Goal: Communication & Community: Answer question/provide support

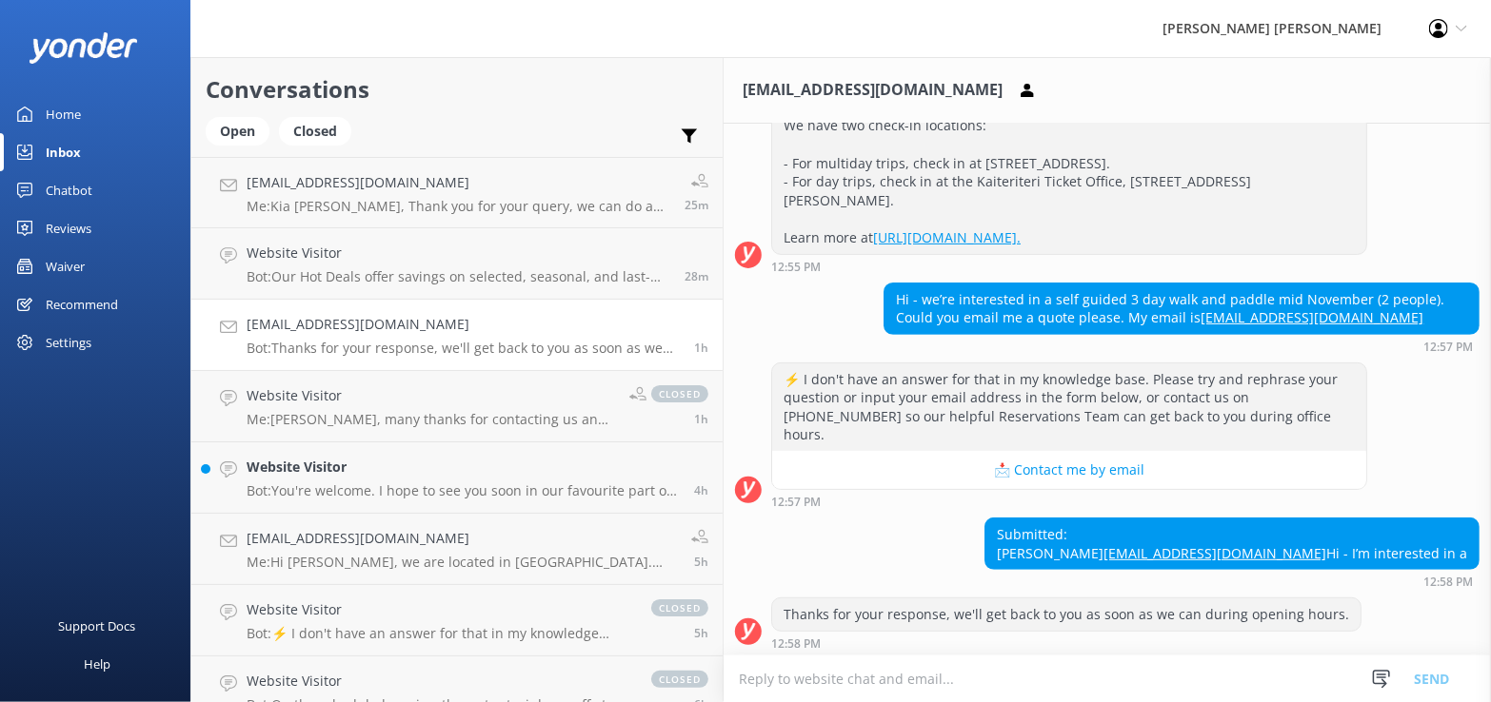
click at [65, 154] on div "Inbox" at bounding box center [63, 152] width 35 height 38
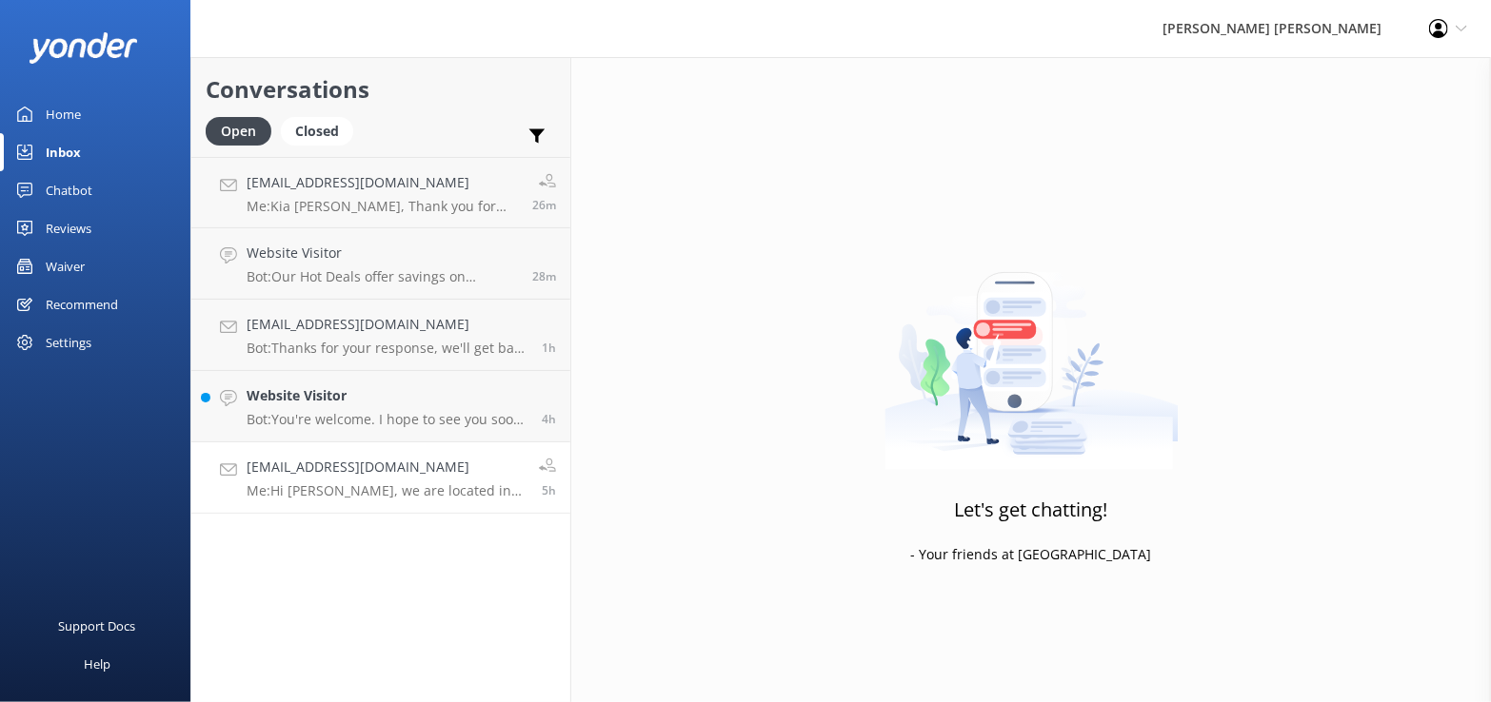
click at [398, 464] on p "Me: Hi [PERSON_NAME], we are located in [GEOGRAPHIC_DATA]. You can CV to [EMAIL…" at bounding box center [386, 491] width 278 height 17
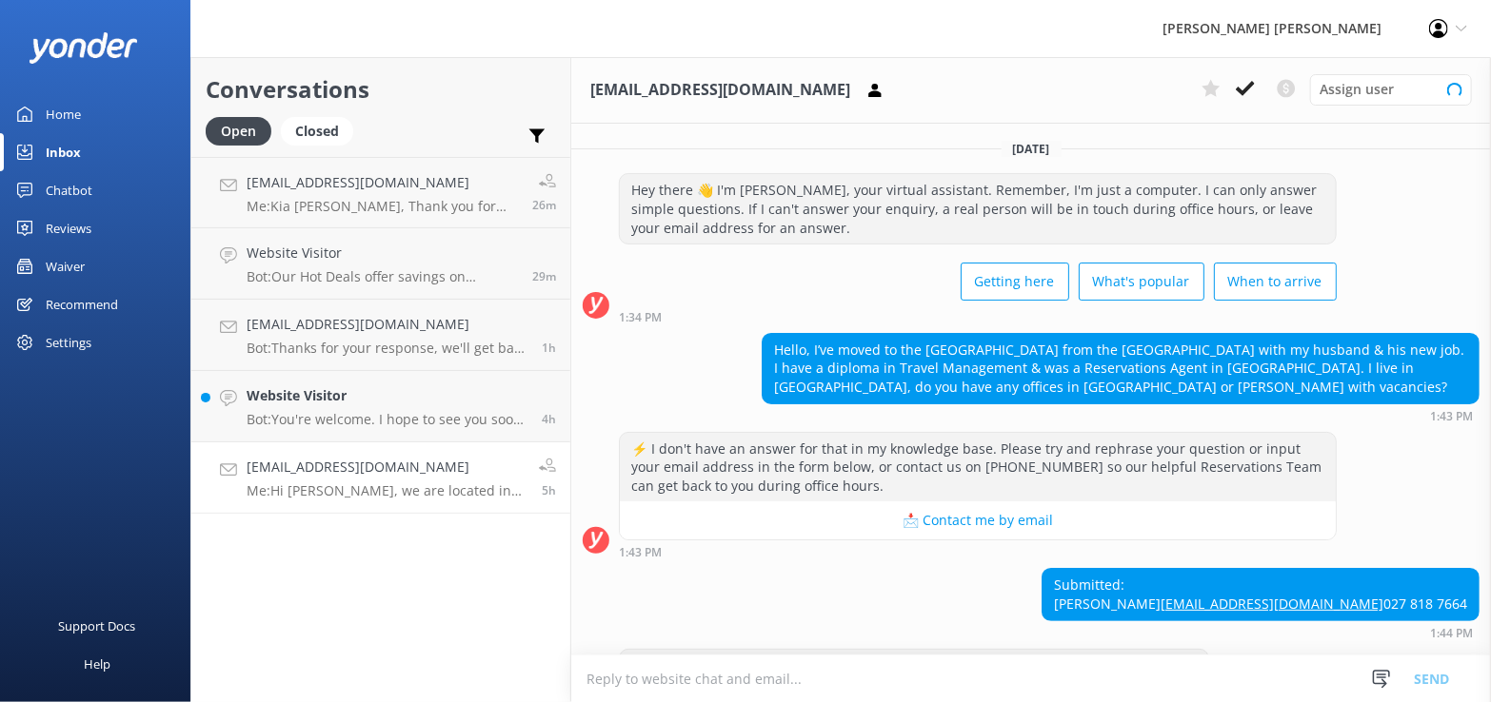
scroll to position [307, 0]
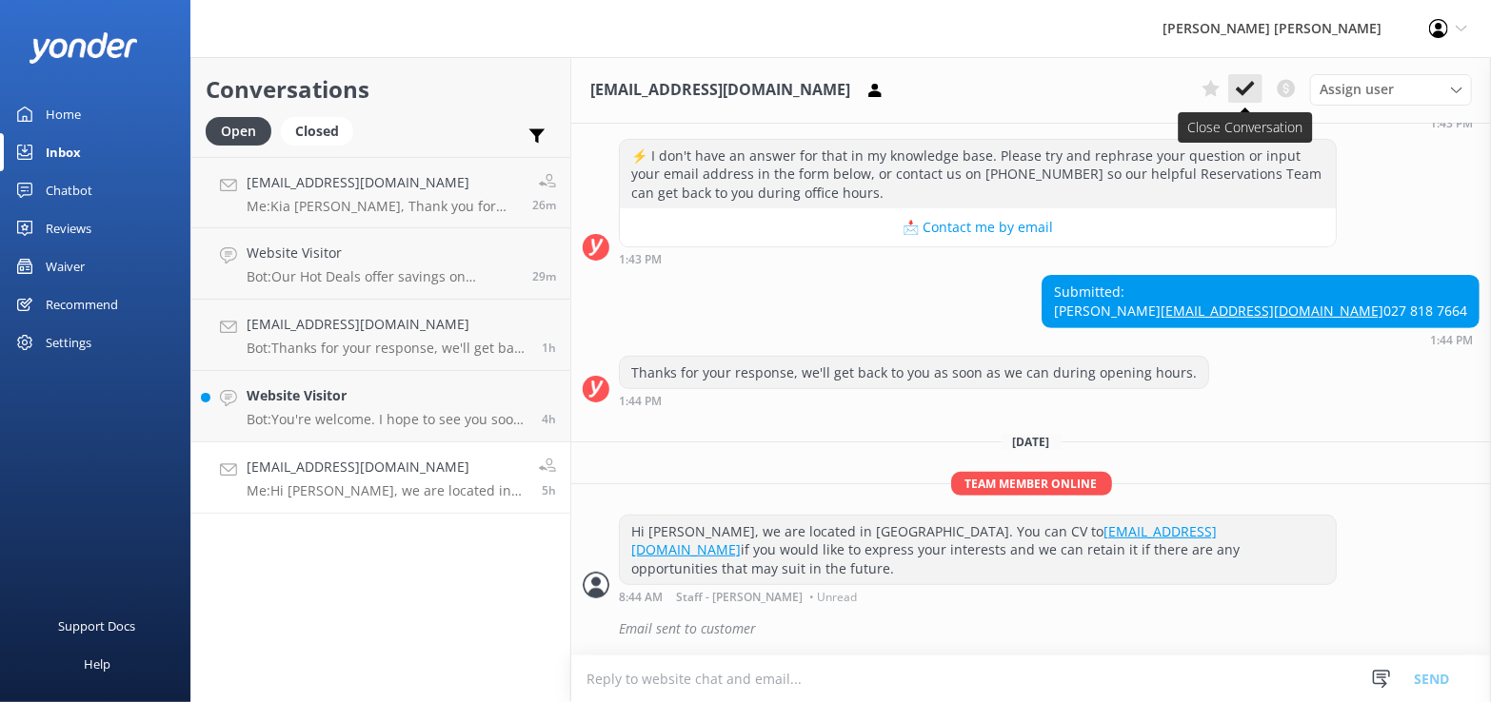
click at [797, 90] on use at bounding box center [1245, 88] width 19 height 15
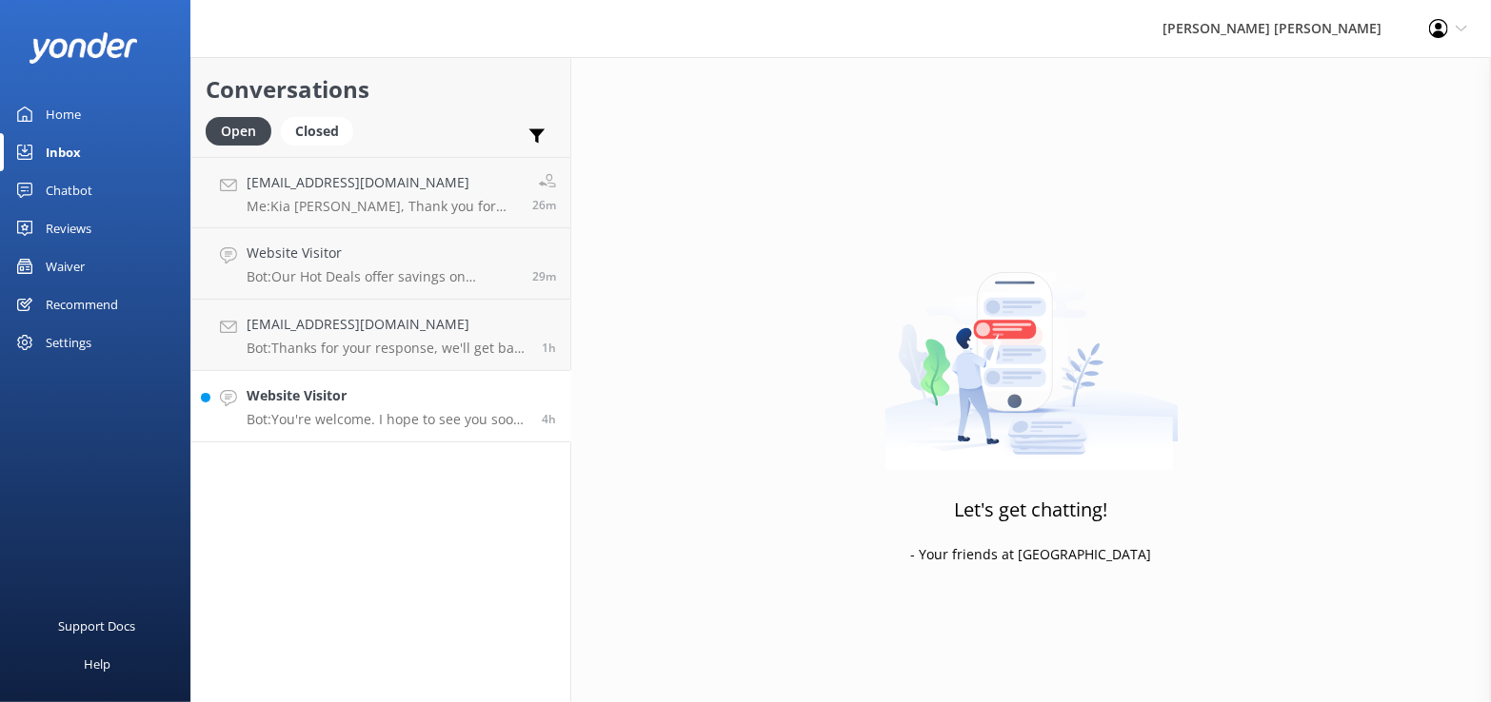
click at [400, 401] on h4 "Website Visitor" at bounding box center [387, 396] width 281 height 21
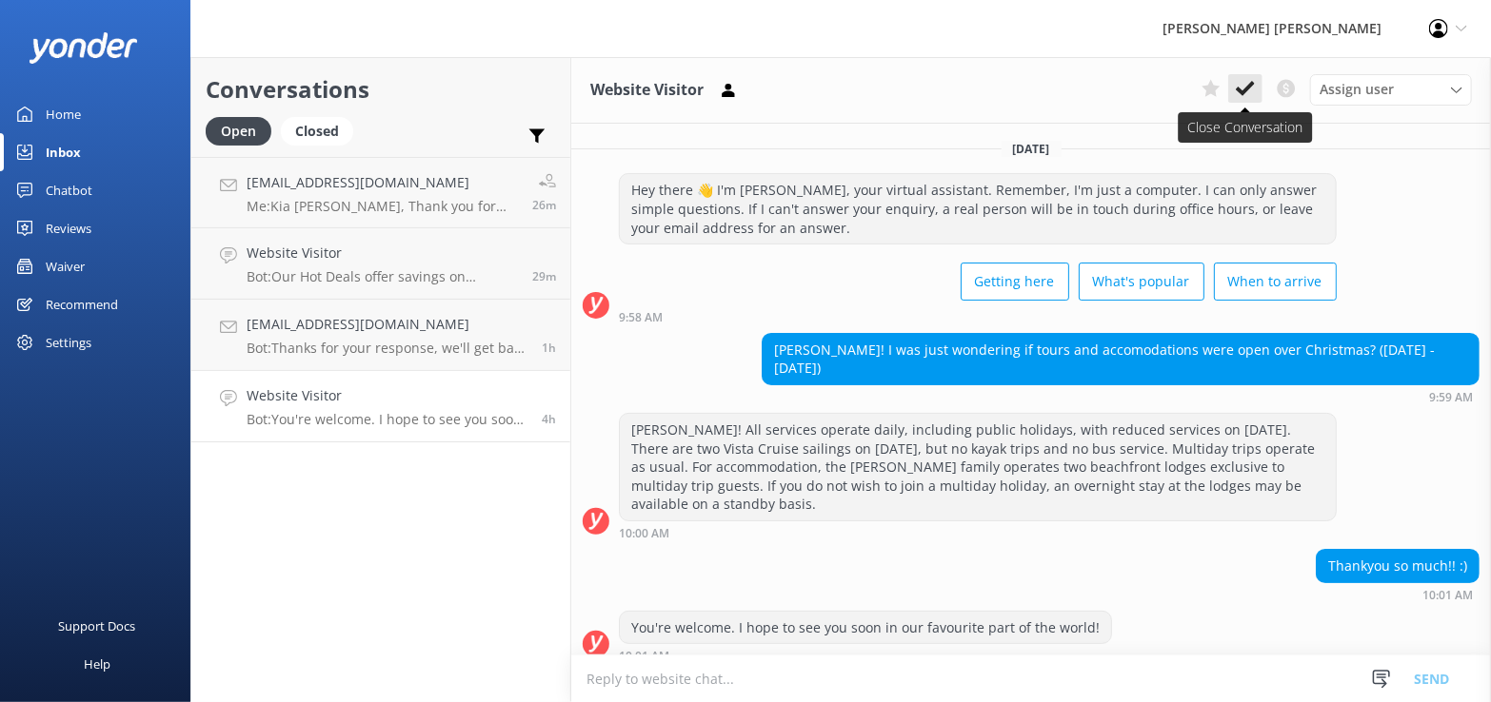
click at [797, 87] on use at bounding box center [1245, 88] width 19 height 15
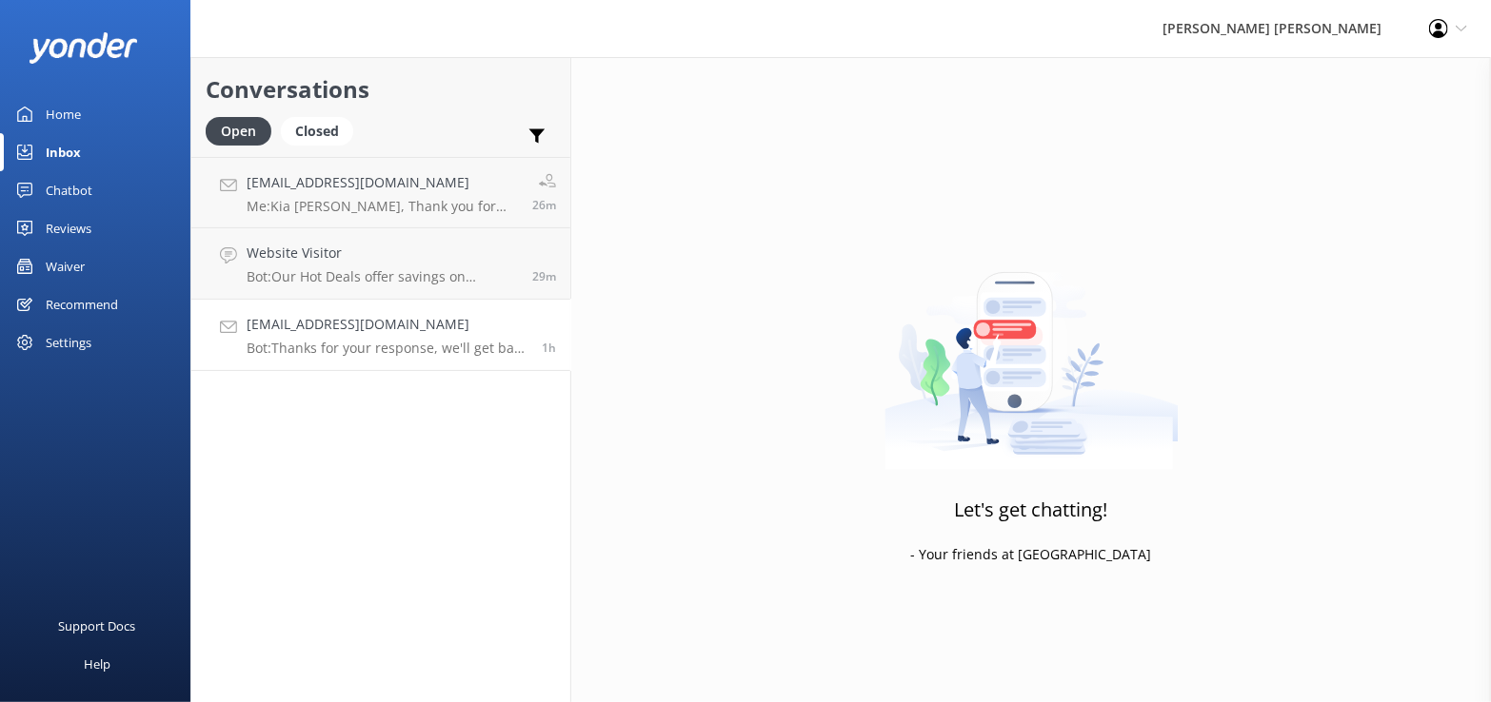
click at [320, 323] on h4 "[EMAIL_ADDRESS][DOMAIN_NAME]" at bounding box center [387, 324] width 281 height 21
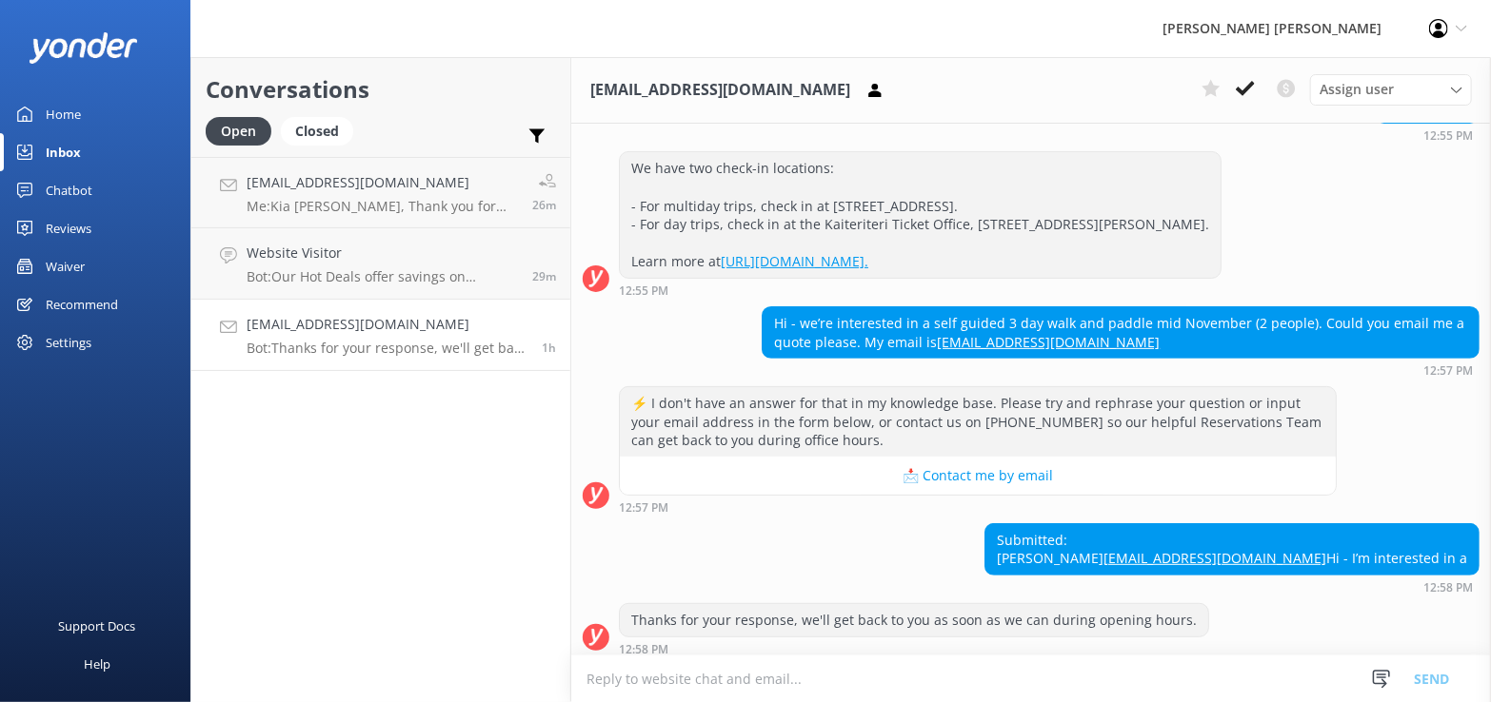
scroll to position [286, 0]
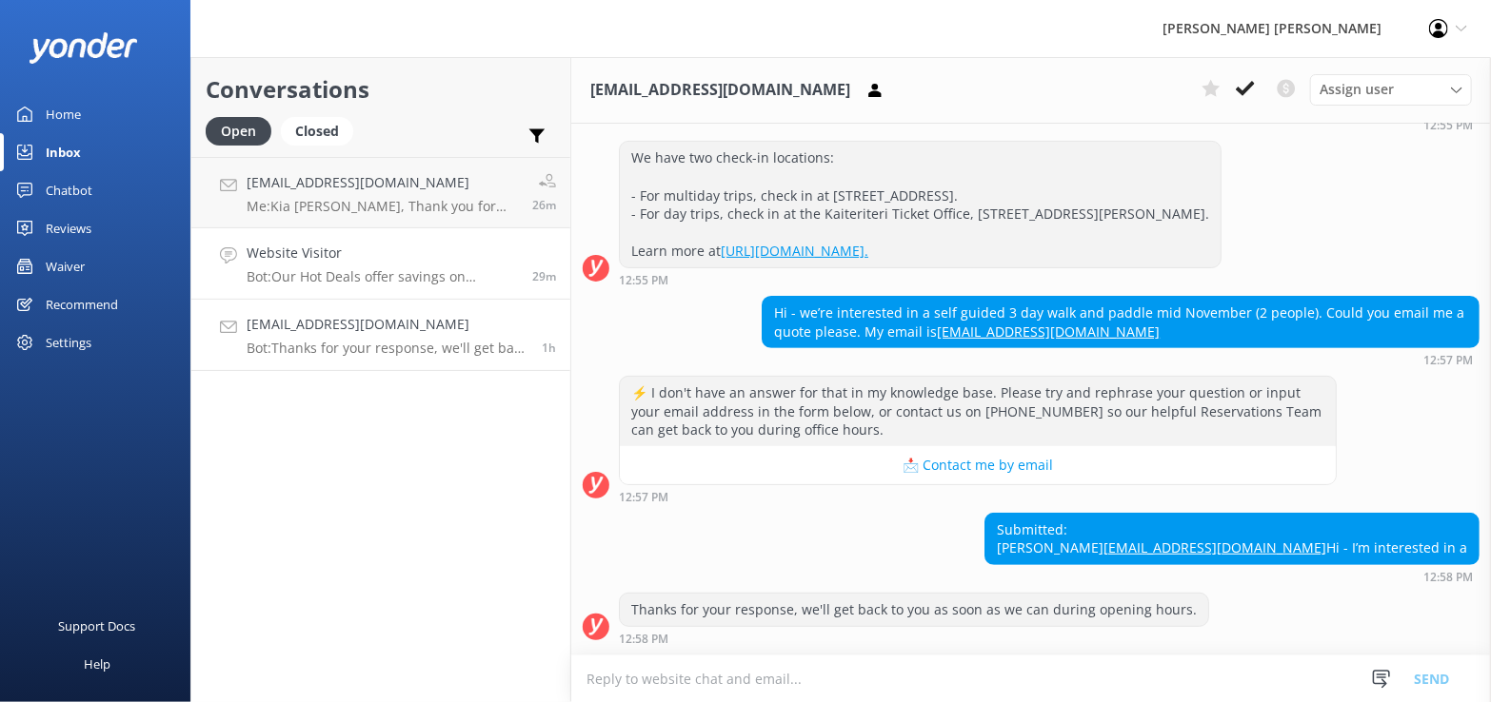
click at [335, 271] on p "Bot: Our Hot Deals offer savings on selected, seasonal, and last-minute departu…" at bounding box center [382, 276] width 271 height 17
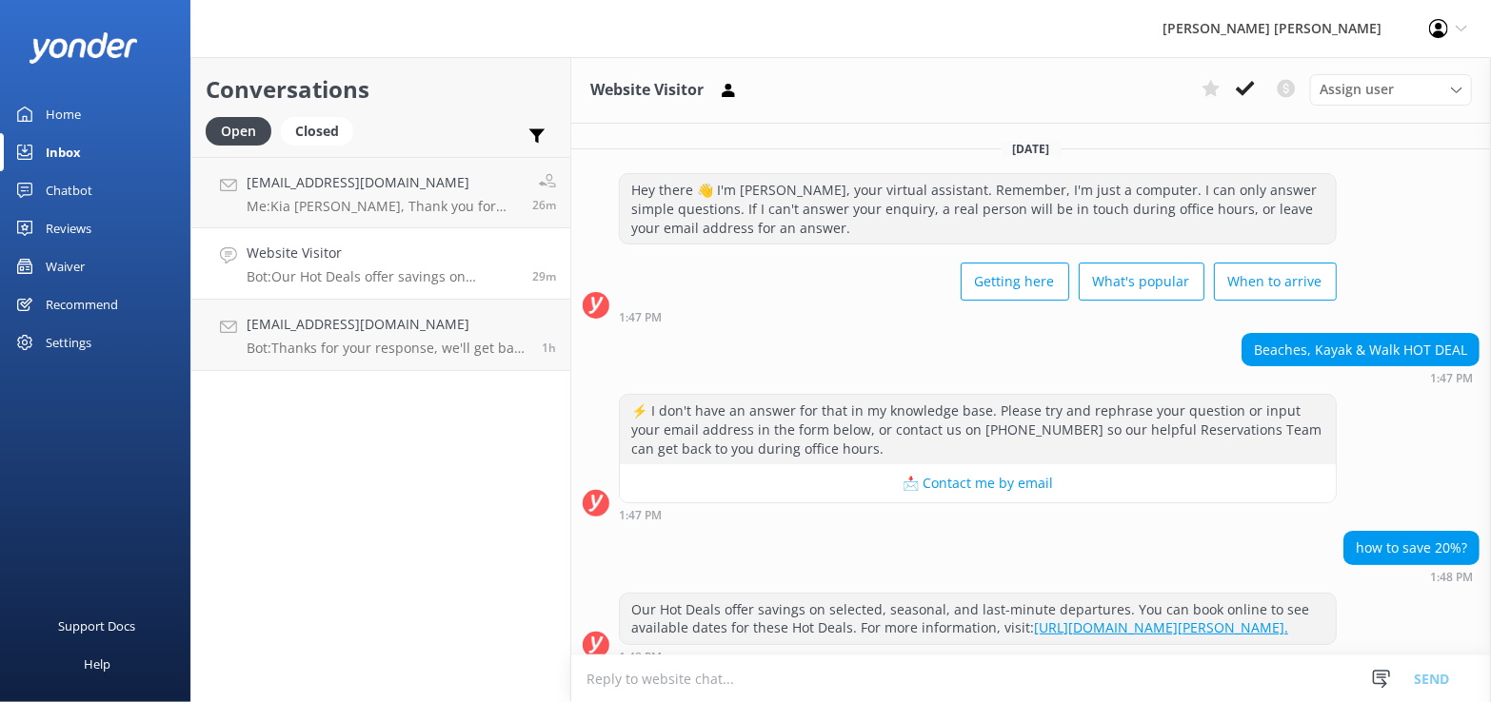
scroll to position [33, 0]
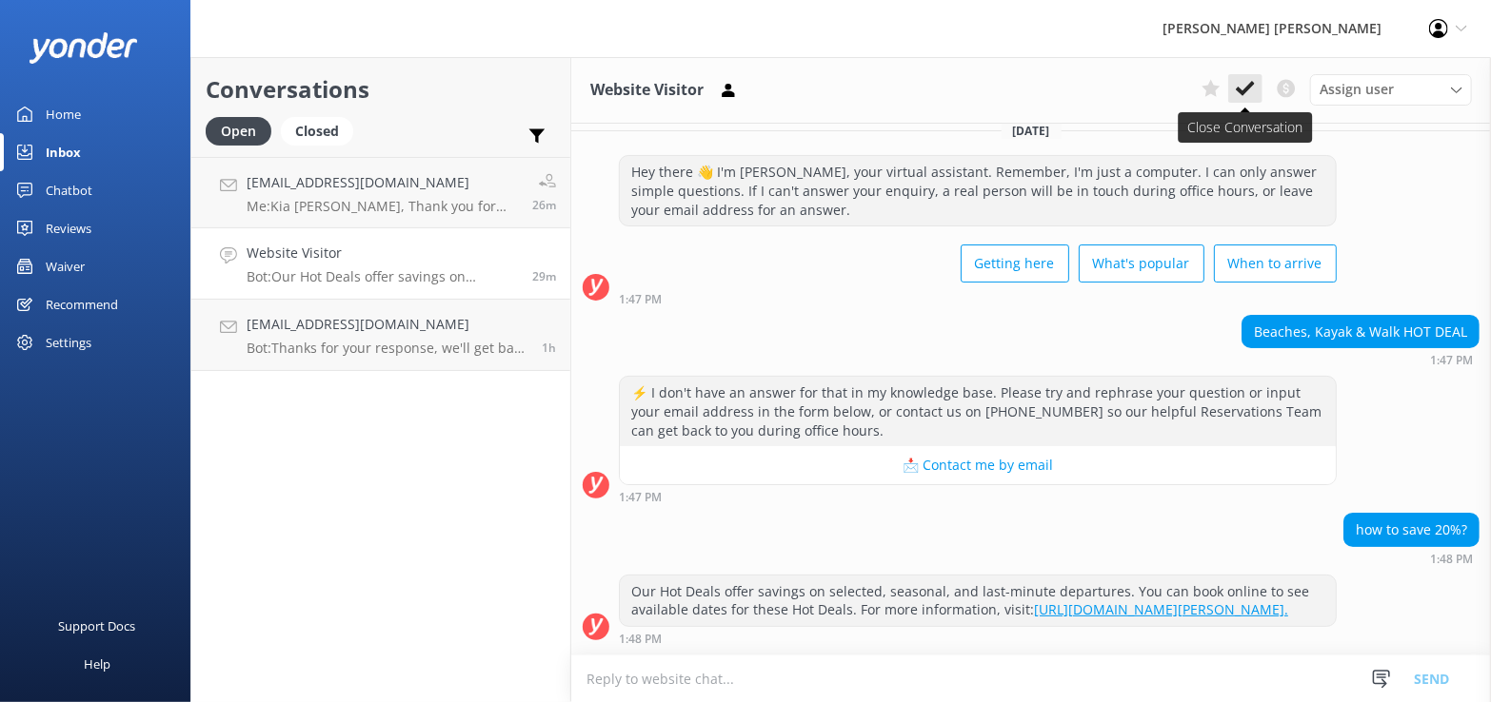
click at [797, 95] on icon at bounding box center [1245, 88] width 19 height 19
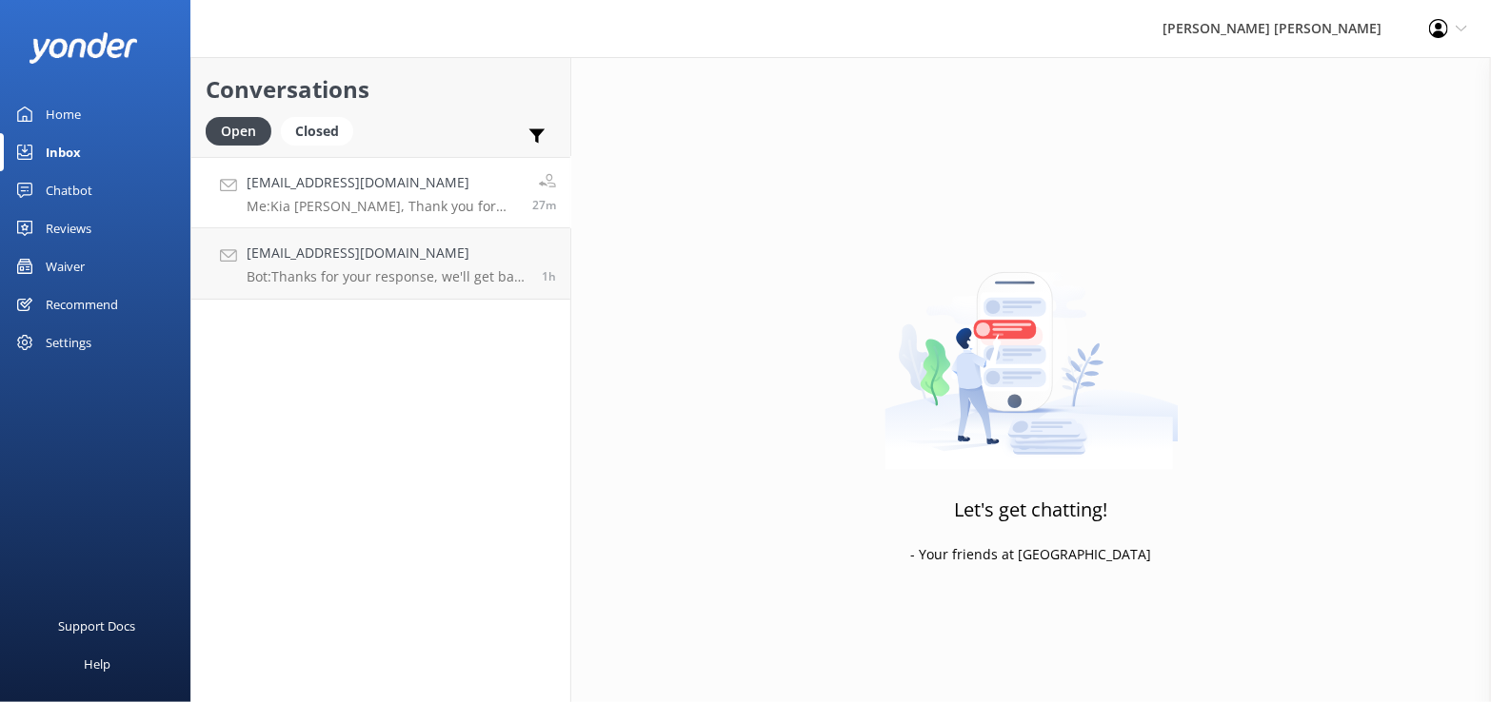
click at [356, 188] on h4 "[EMAIL_ADDRESS][DOMAIN_NAME]" at bounding box center [382, 182] width 271 height 21
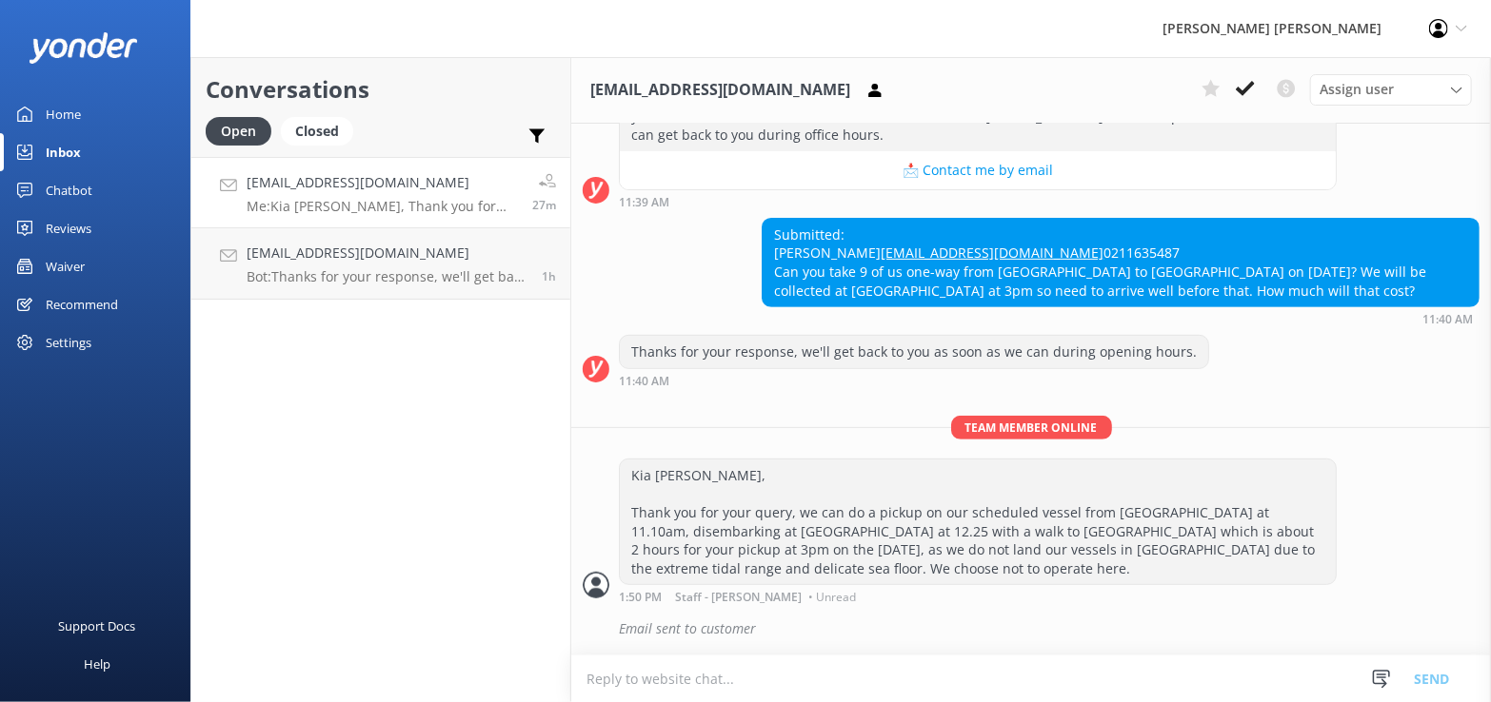
scroll to position [366, 0]
drag, startPoint x: 374, startPoint y: 263, endPoint x: 398, endPoint y: 298, distance: 42.5
click at [373, 264] on h4 "[EMAIL_ADDRESS][DOMAIN_NAME]" at bounding box center [387, 253] width 281 height 21
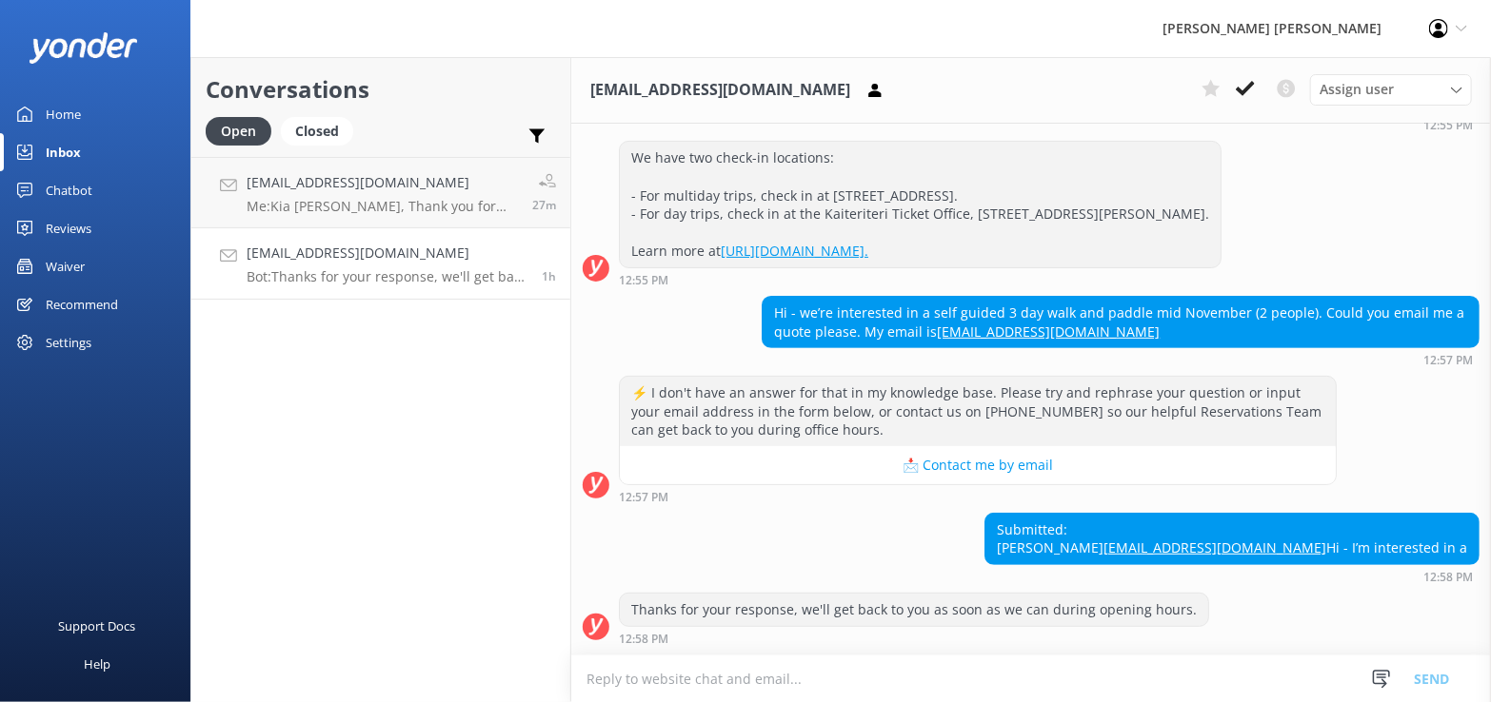
scroll to position [286, 0]
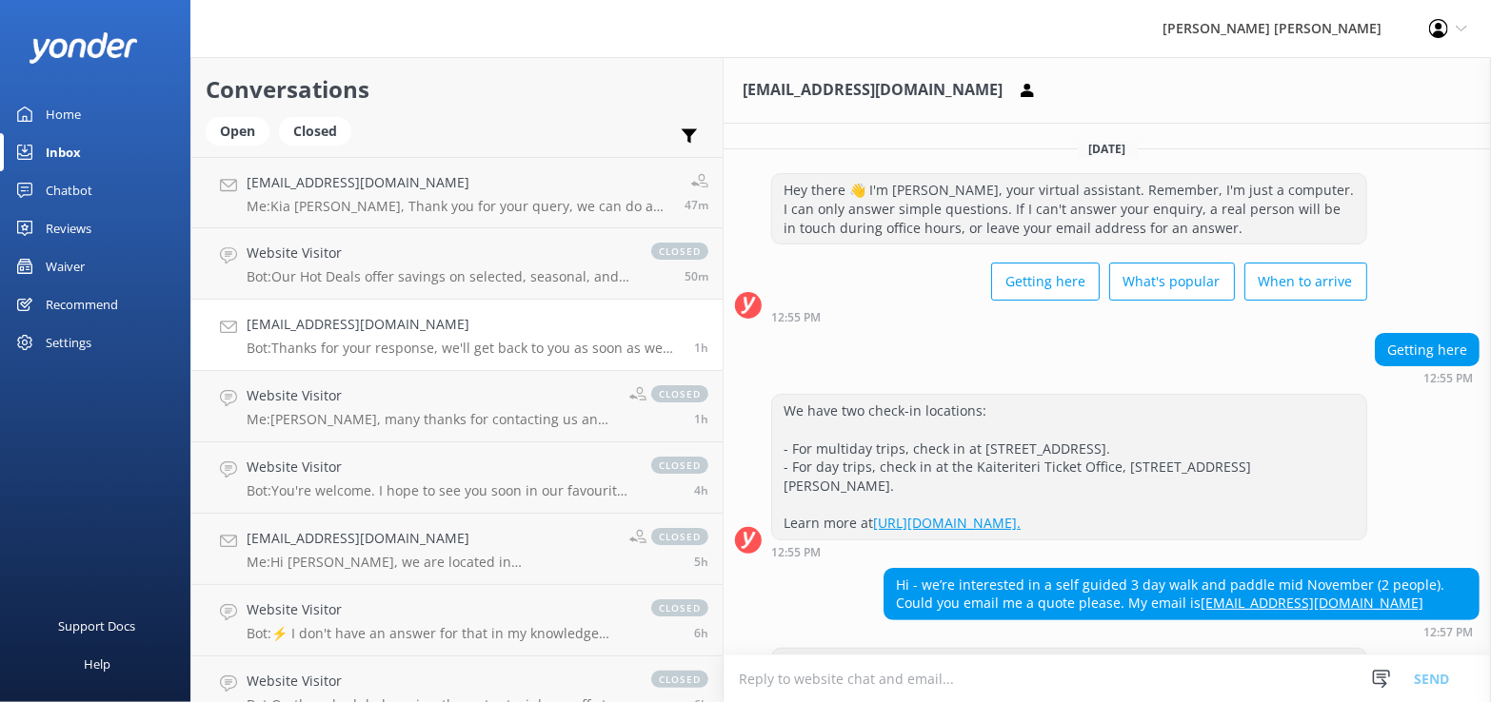
scroll to position [286, 0]
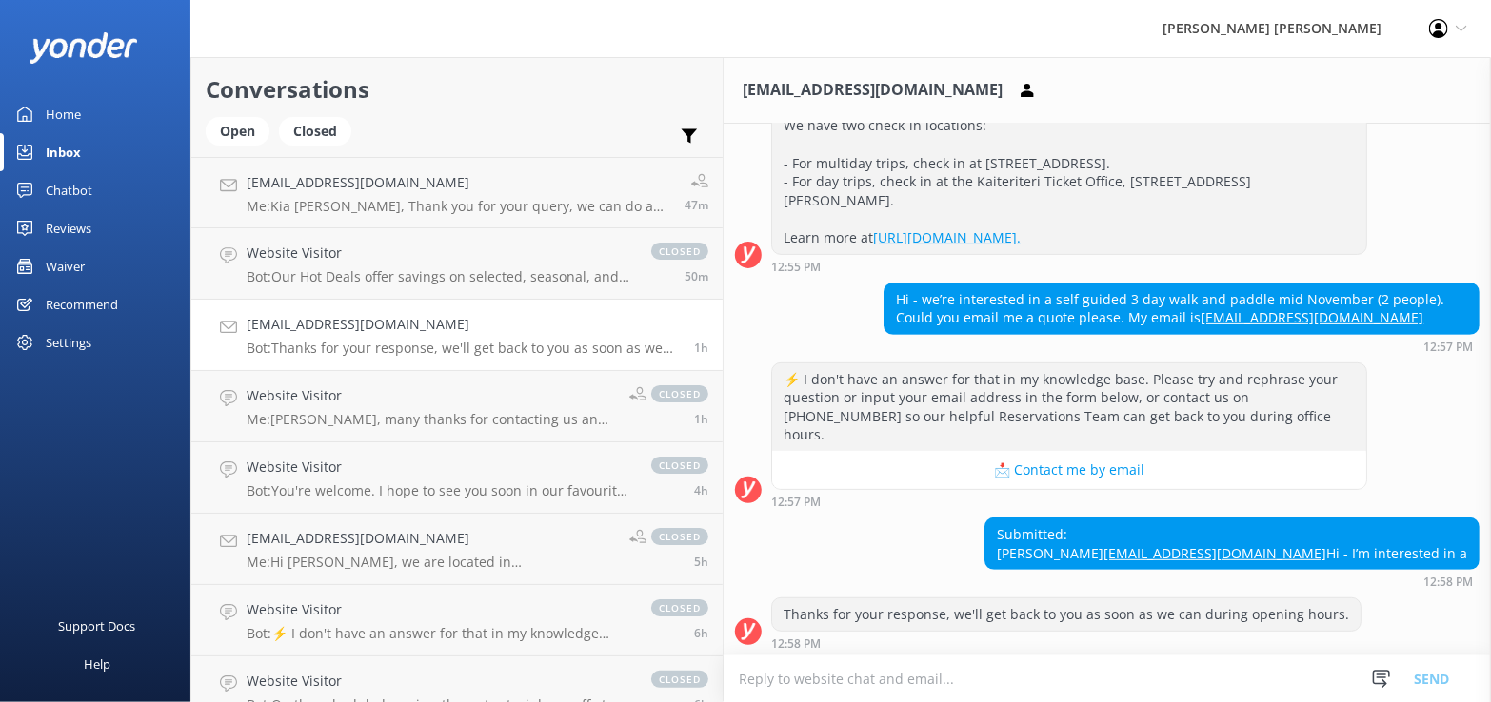
click at [60, 151] on div "Inbox" at bounding box center [63, 152] width 35 height 38
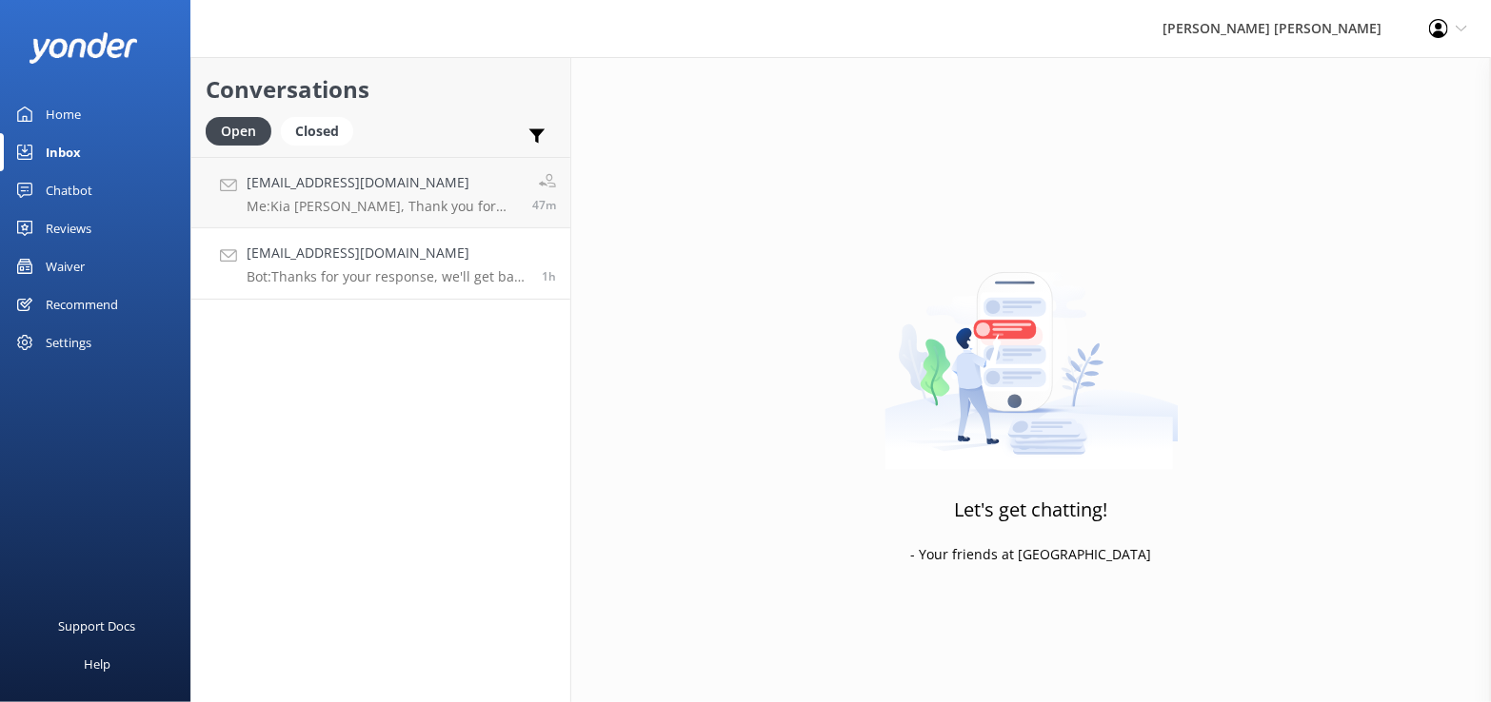
click at [359, 270] on p "Bot: Thanks for your response, we'll get back to you as soon as we can during o…" at bounding box center [387, 276] width 281 height 17
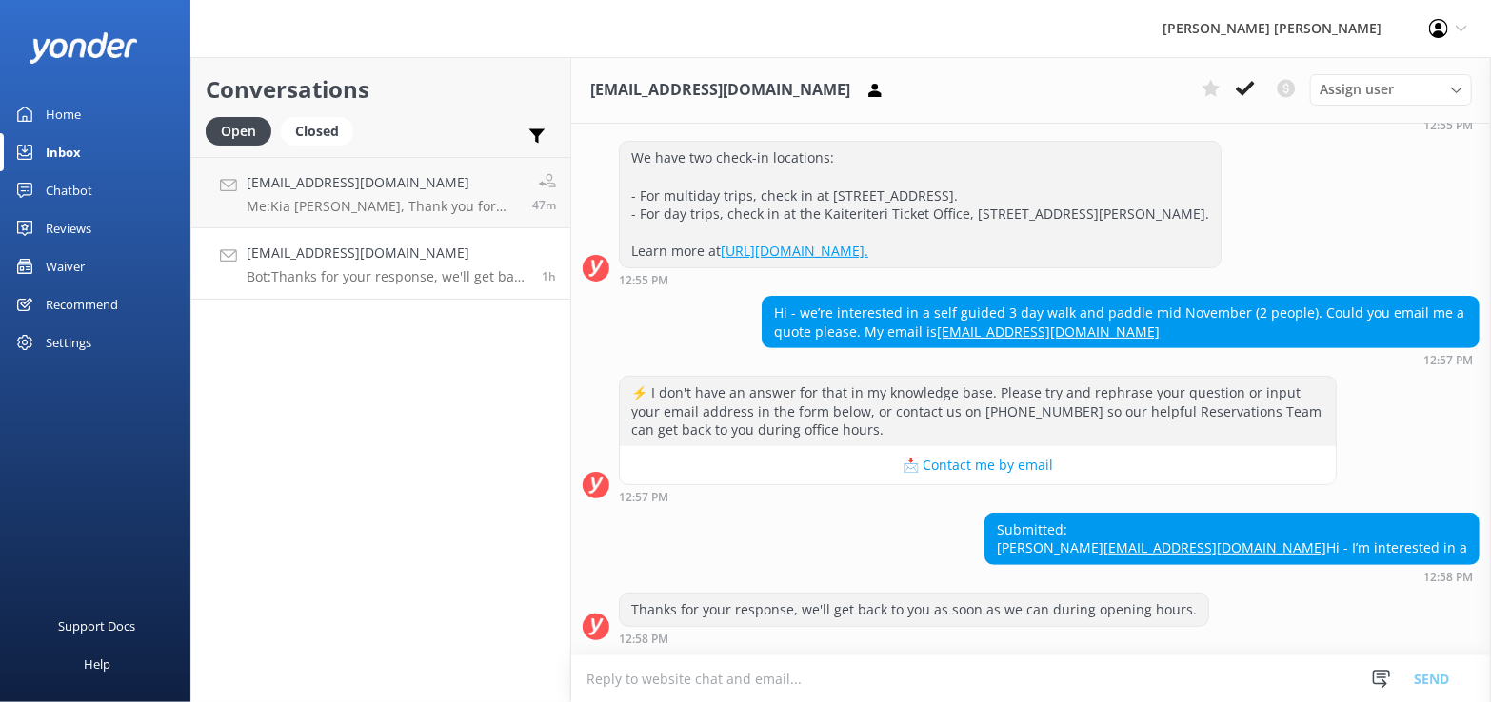
scroll to position [286, 0]
click at [1326, 539] on link "[EMAIL_ADDRESS][DOMAIN_NAME]" at bounding box center [1214, 548] width 223 height 18
click at [1450, 534] on div "Submitted: Barbara Bghortle@gmail.com Hi - I’m interested in a" at bounding box center [1231, 539] width 493 height 50
drag, startPoint x: 1452, startPoint y: 530, endPoint x: 1317, endPoint y: 535, distance: 134.3
click at [1317, 535] on div "Submitted: Barbara Bghortle@gmail.com Hi - I’m interested in a" at bounding box center [1231, 539] width 493 height 50
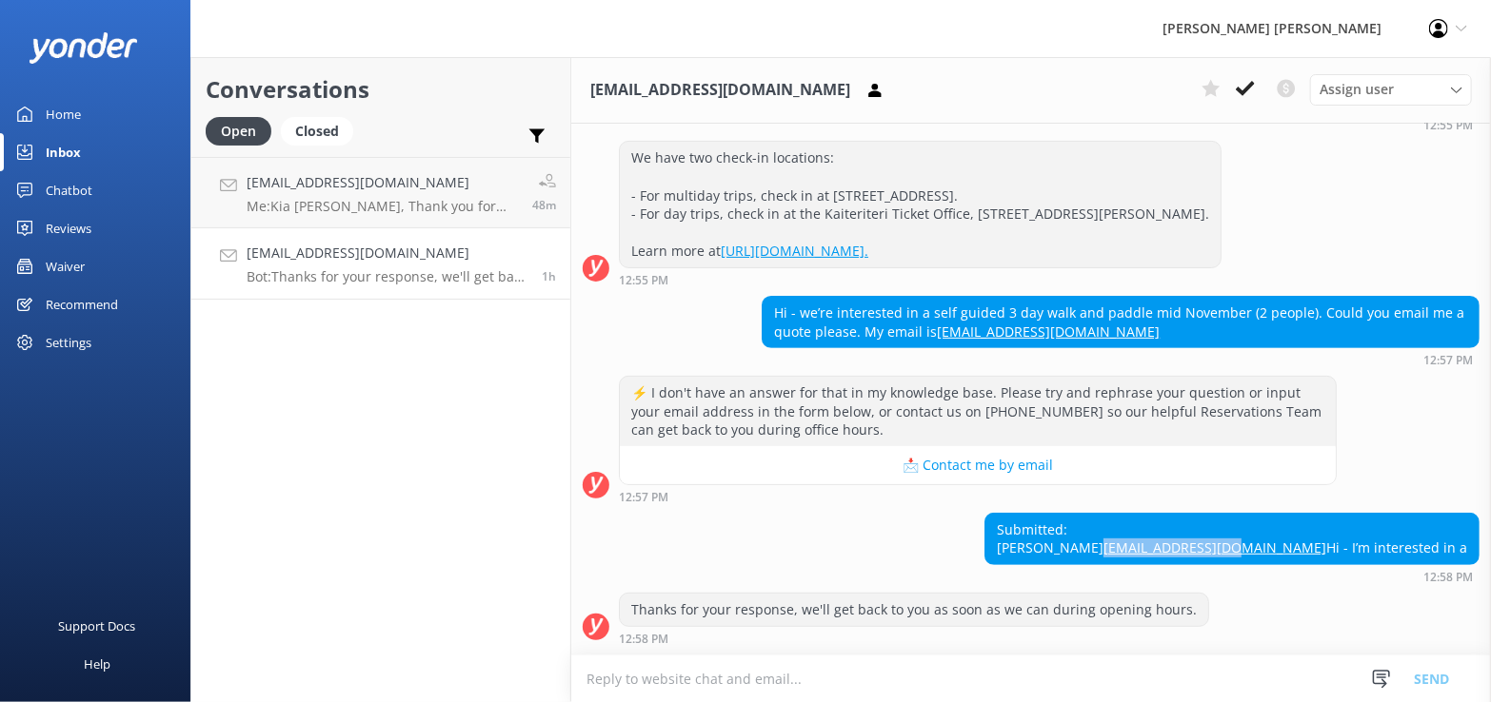
copy link "[EMAIL_ADDRESS][DOMAIN_NAME]"
drag, startPoint x: 602, startPoint y: 682, endPoint x: 658, endPoint y: 683, distance: 56.2
click at [605, 682] on textarea at bounding box center [1030, 679] width 919 height 47
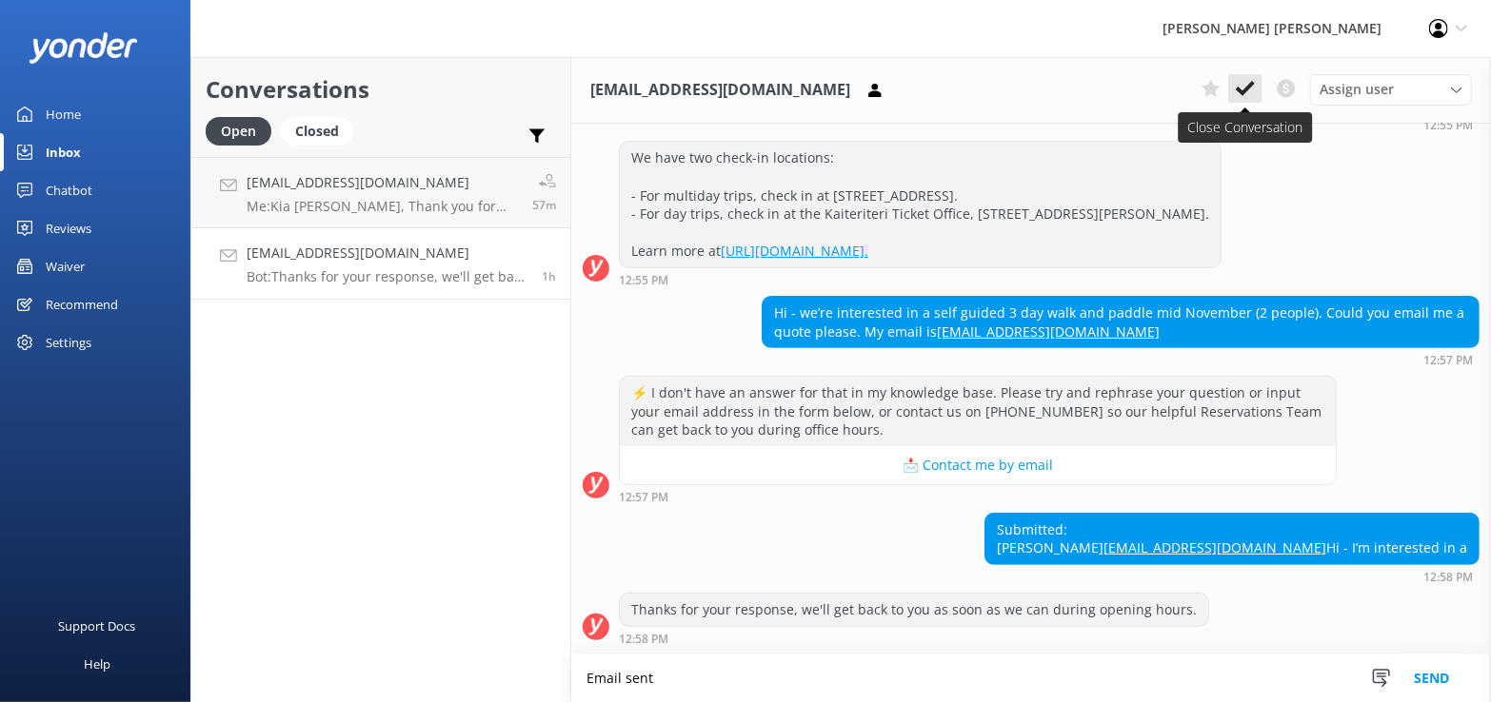
type textarea "Email sent"
drag, startPoint x: 1257, startPoint y: 89, endPoint x: 1248, endPoint y: 89, distance: 9.6
click at [1249, 89] on button at bounding box center [1245, 88] width 34 height 29
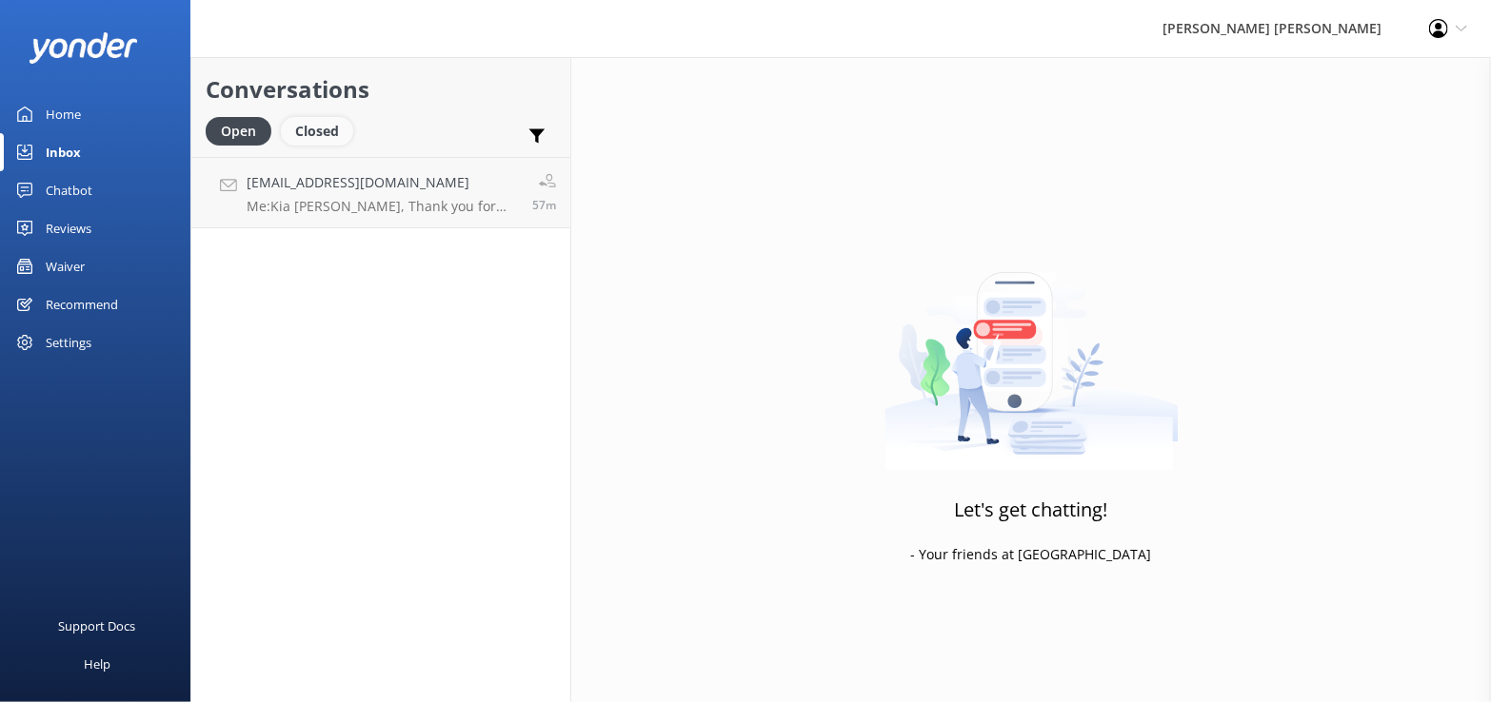
click at [314, 130] on div "Closed" at bounding box center [317, 131] width 72 height 29
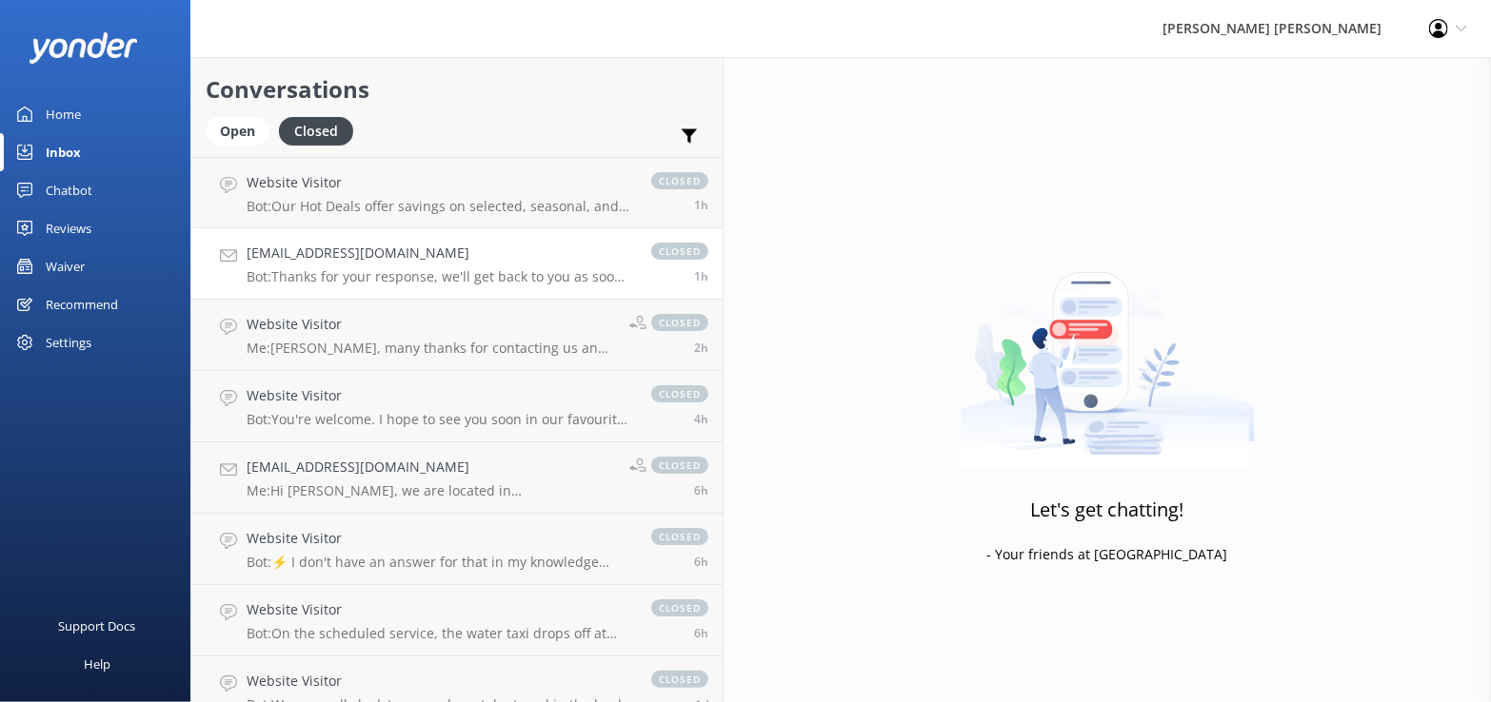
click at [331, 254] on h4 "[EMAIL_ADDRESS][DOMAIN_NAME]" at bounding box center [440, 253] width 386 height 21
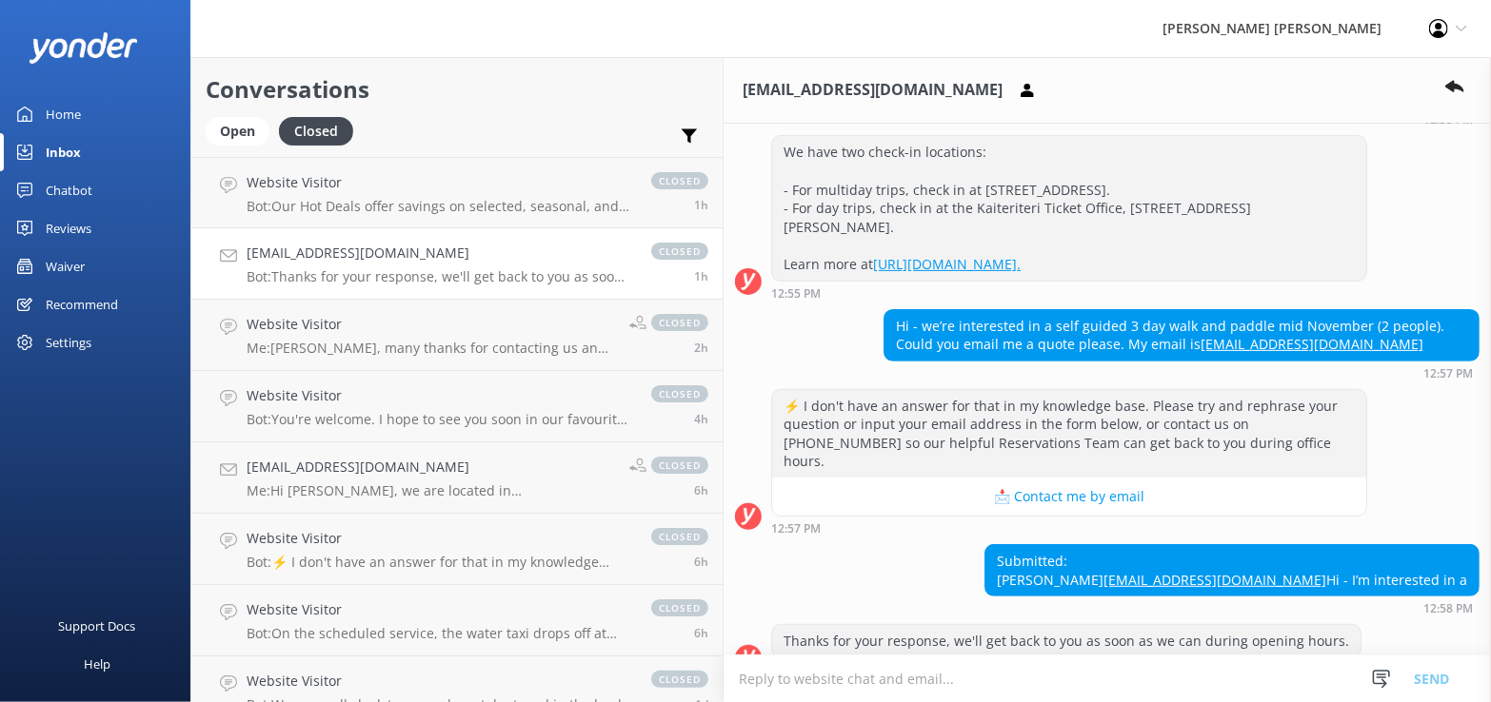
scroll to position [327, 0]
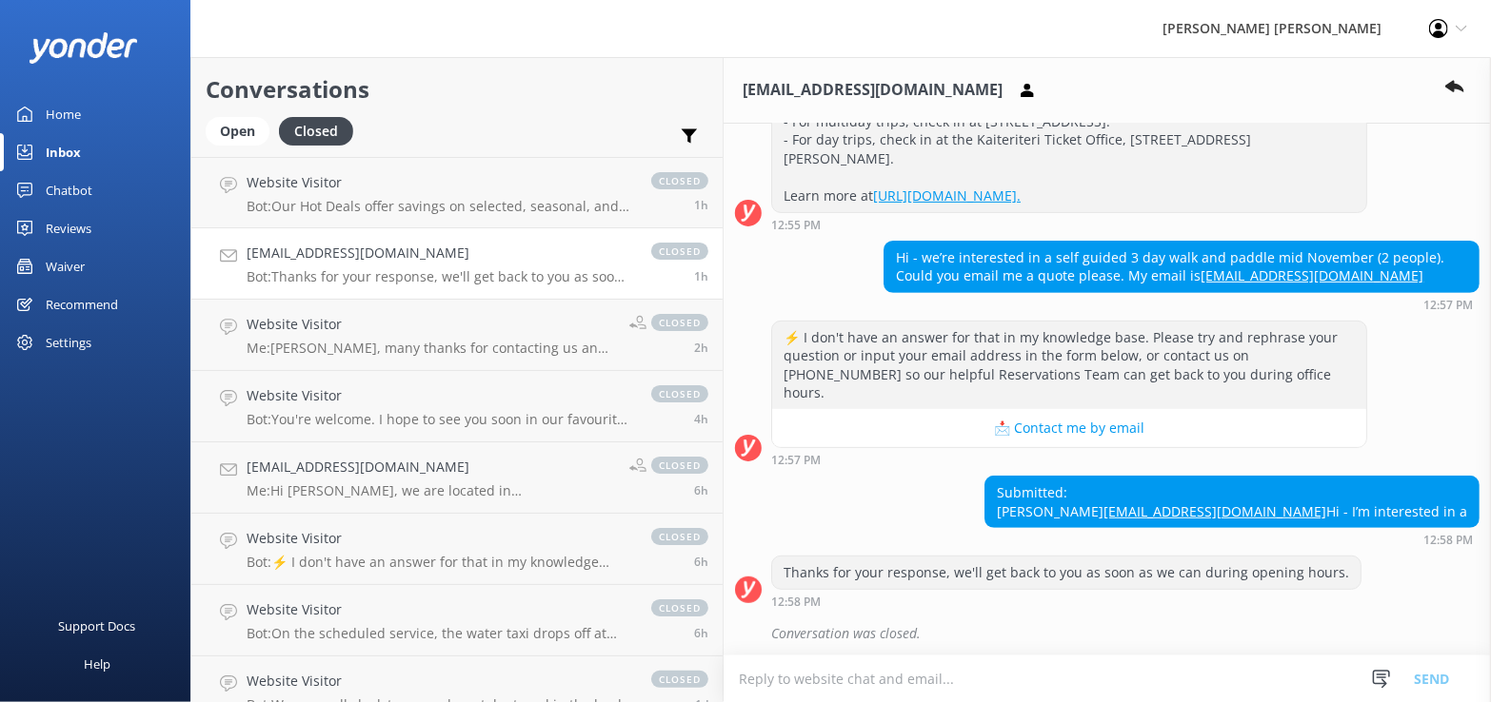
click at [723, 675] on textarea at bounding box center [1106, 679] width 767 height 47
type textarea "Email sent"
click at [1433, 676] on button "Send" at bounding box center [1430, 679] width 71 height 48
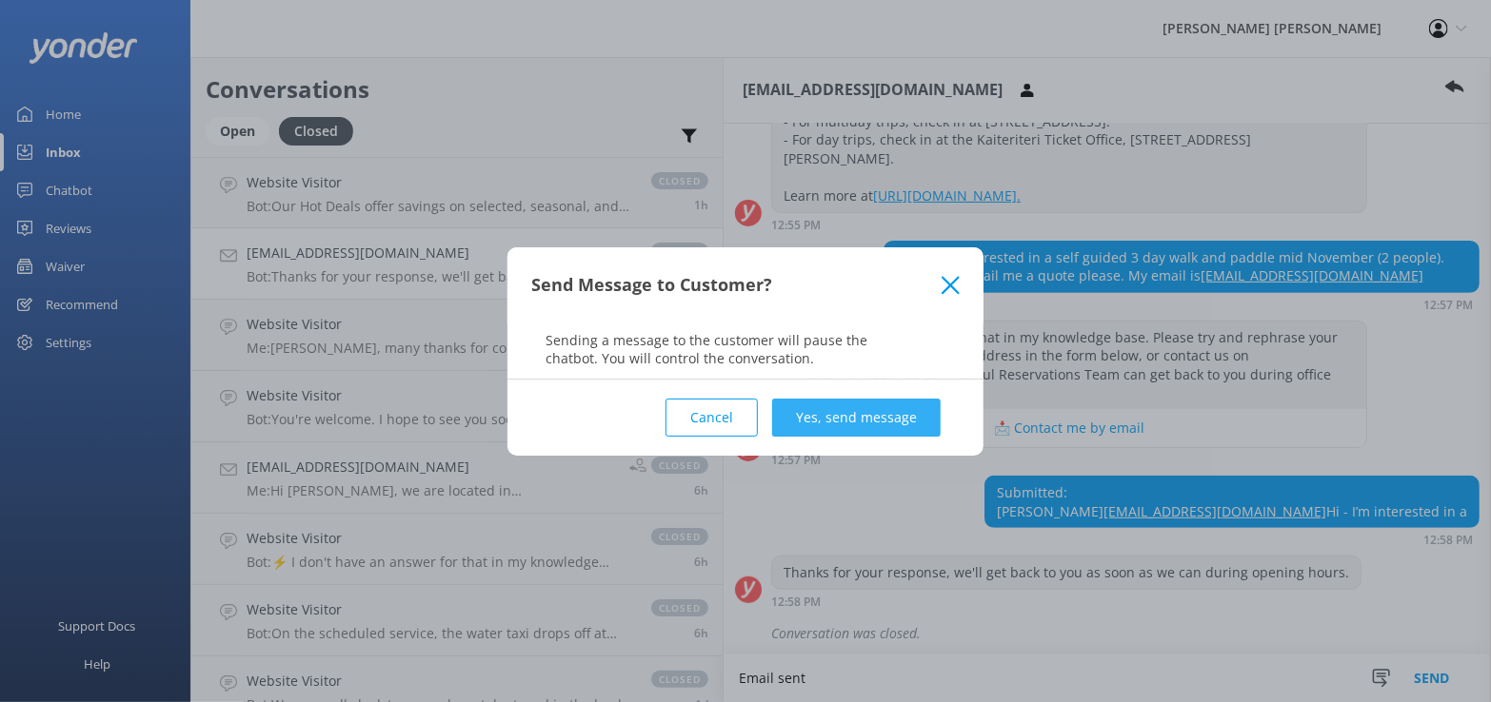
click at [888, 415] on button "Yes, send message" at bounding box center [856, 418] width 168 height 38
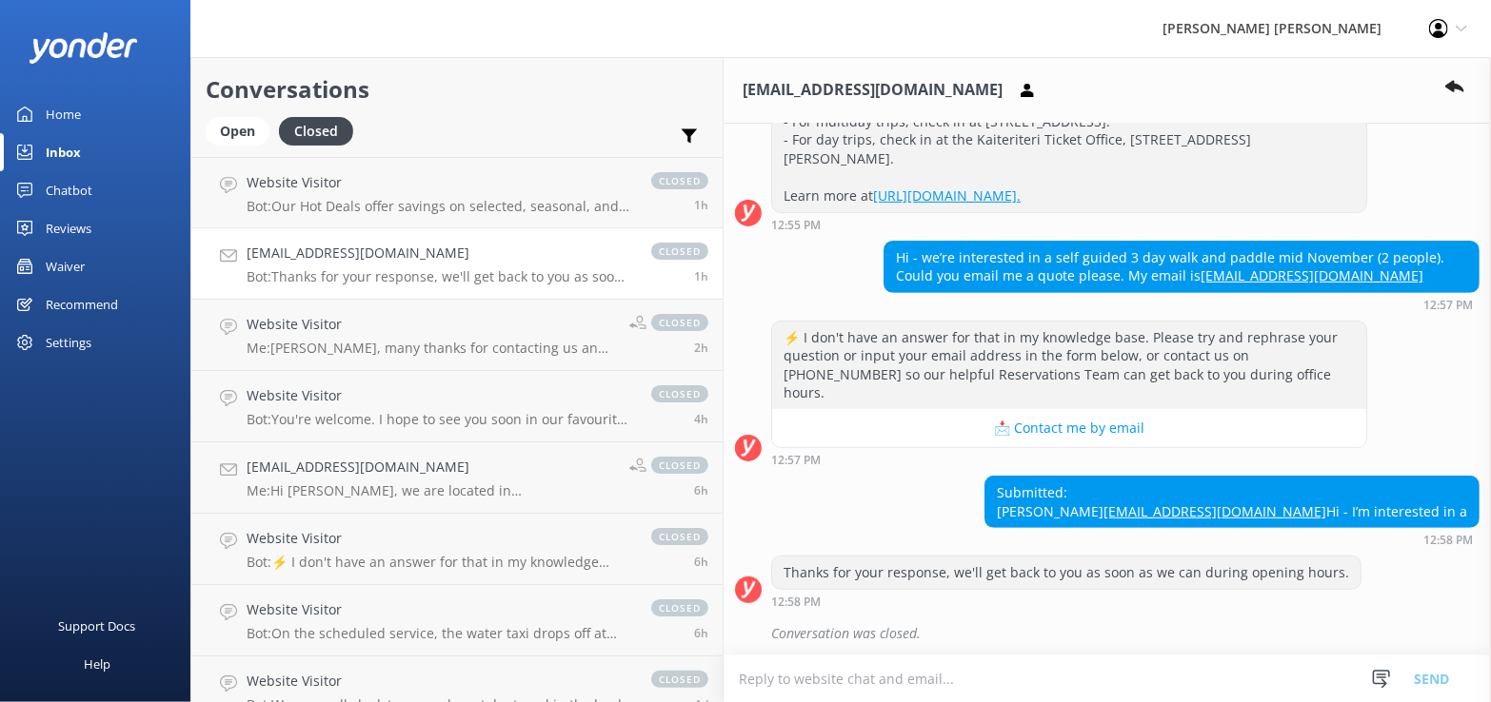
scroll to position [450, 0]
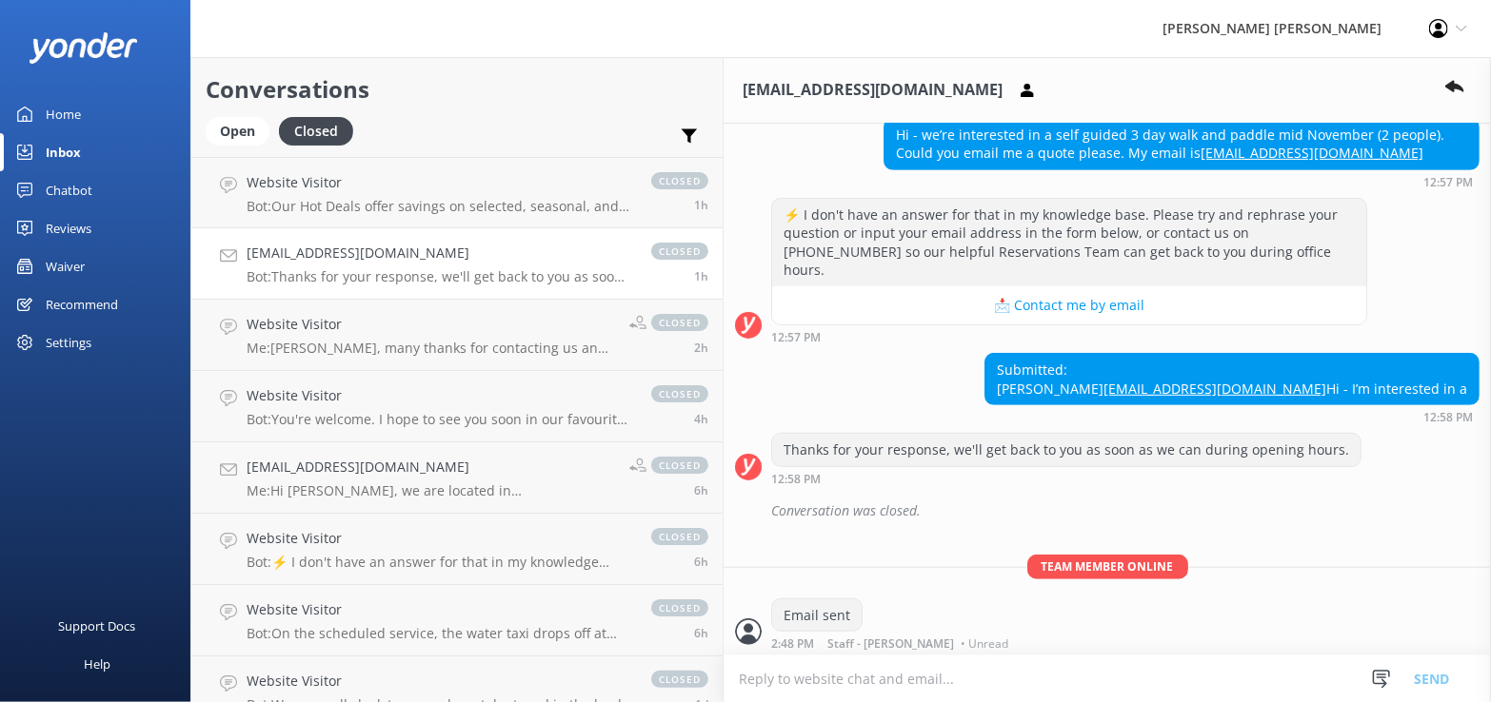
click at [83, 148] on link "Inbox" at bounding box center [95, 152] width 190 height 38
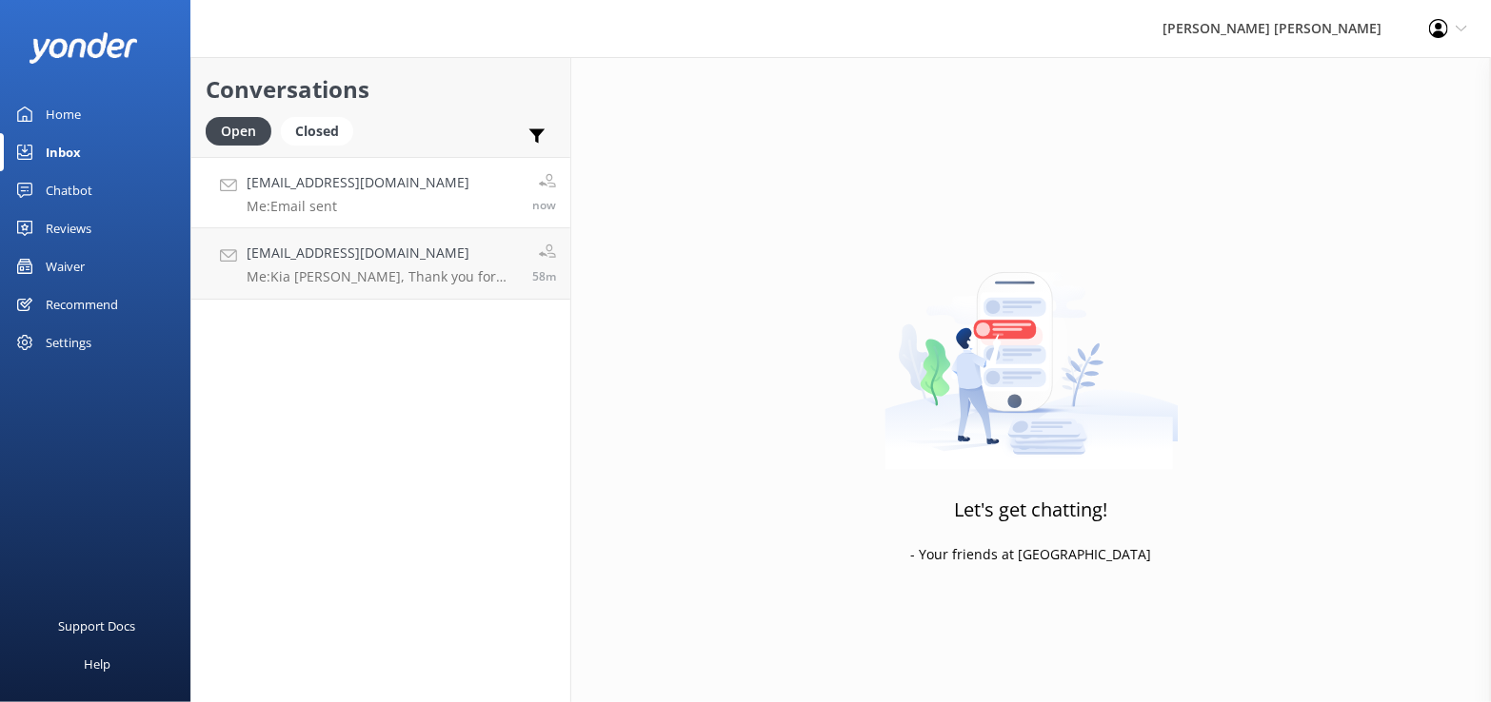
drag, startPoint x: 467, startPoint y: 190, endPoint x: 522, endPoint y: 194, distance: 54.4
click at [470, 191] on link "Bghortle@gmail.com Me: Email sent now" at bounding box center [380, 192] width 379 height 71
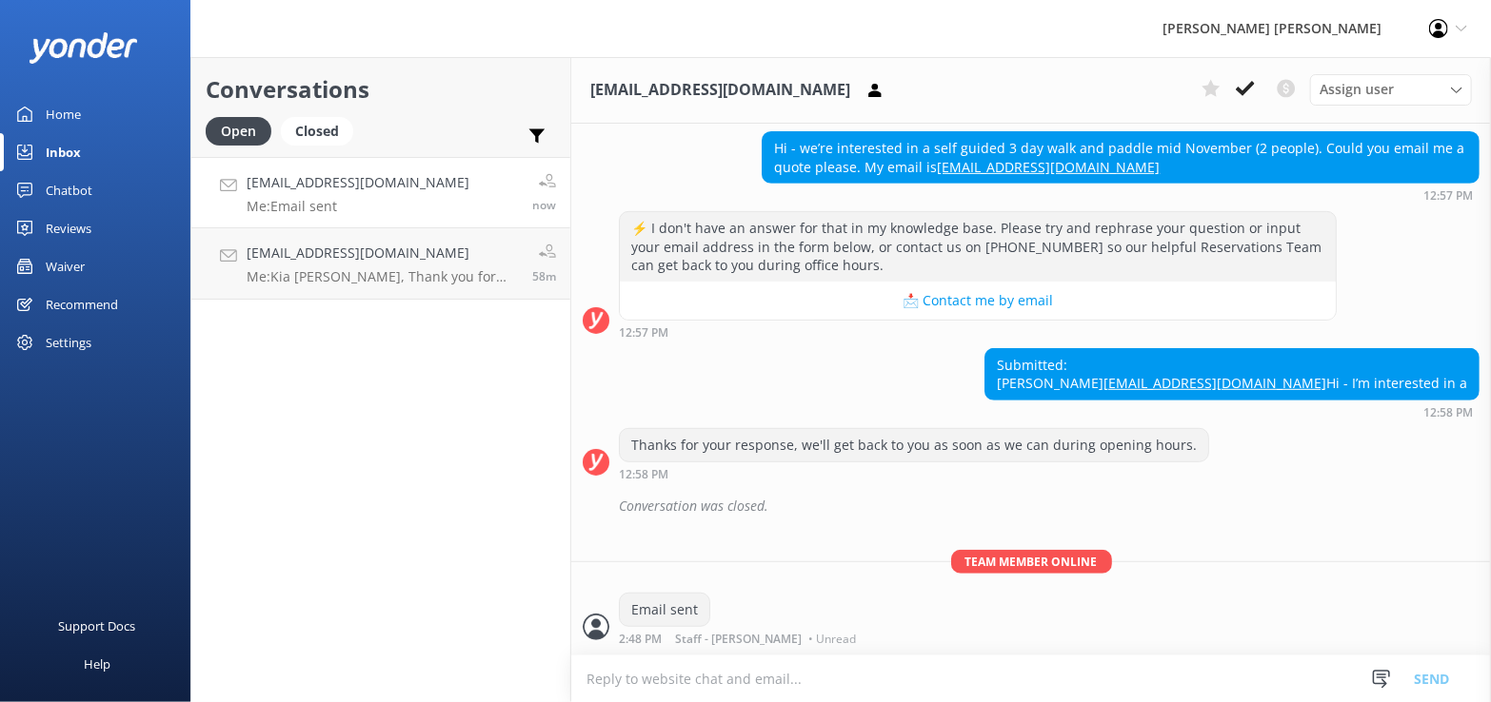
scroll to position [450, 0]
click at [1251, 84] on use at bounding box center [1245, 88] width 19 height 15
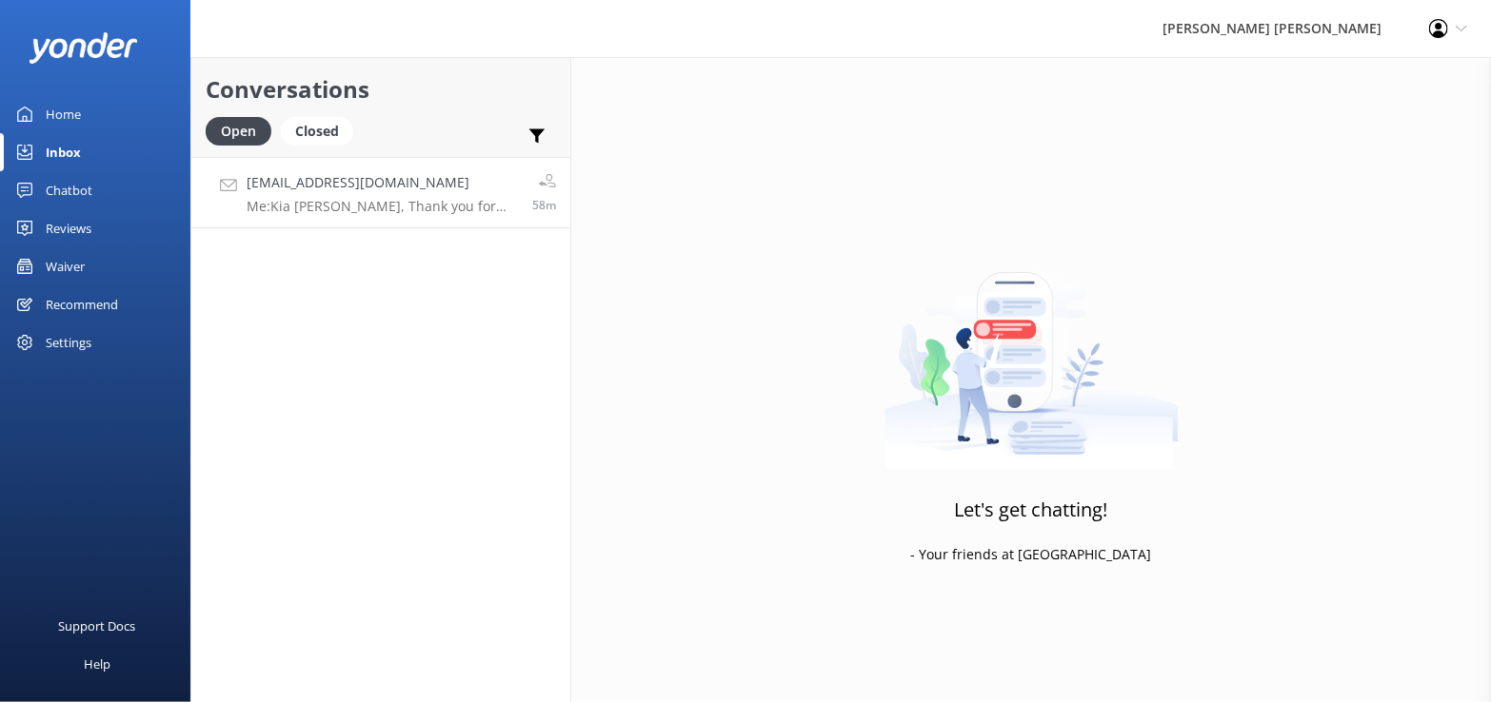
click at [334, 208] on p "Me: Kia ora Penny, Thank you for your query, we can do a pickup on our schedule…" at bounding box center [382, 206] width 271 height 17
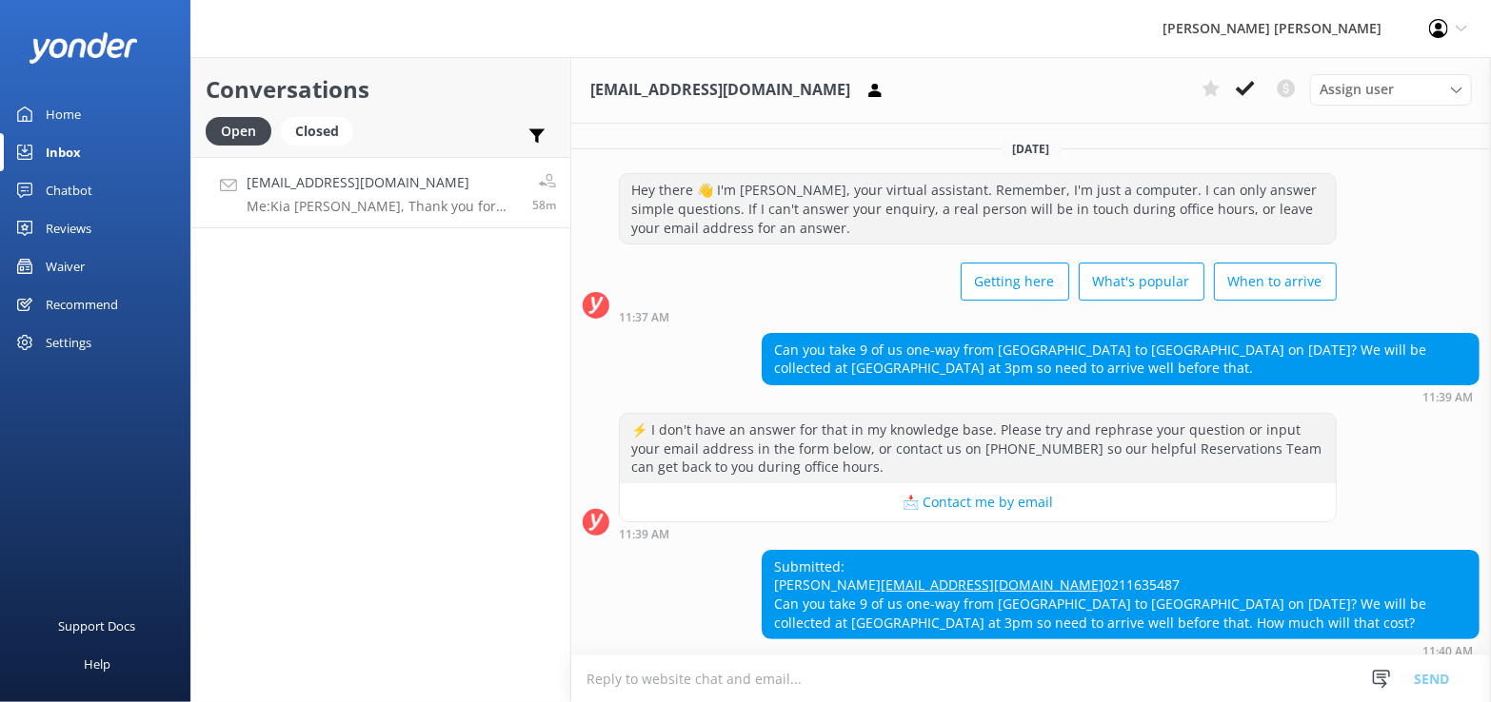
scroll to position [366, 0]
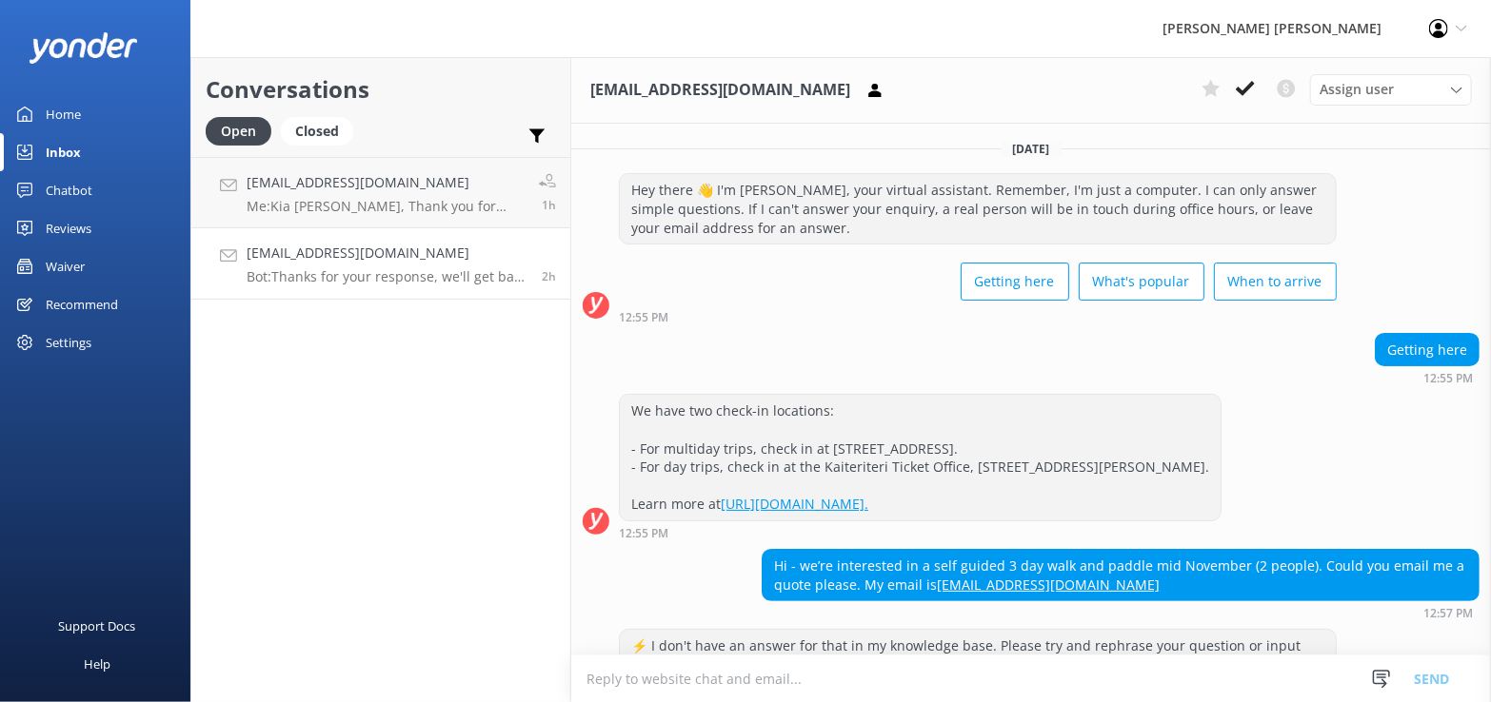
scroll to position [492, 0]
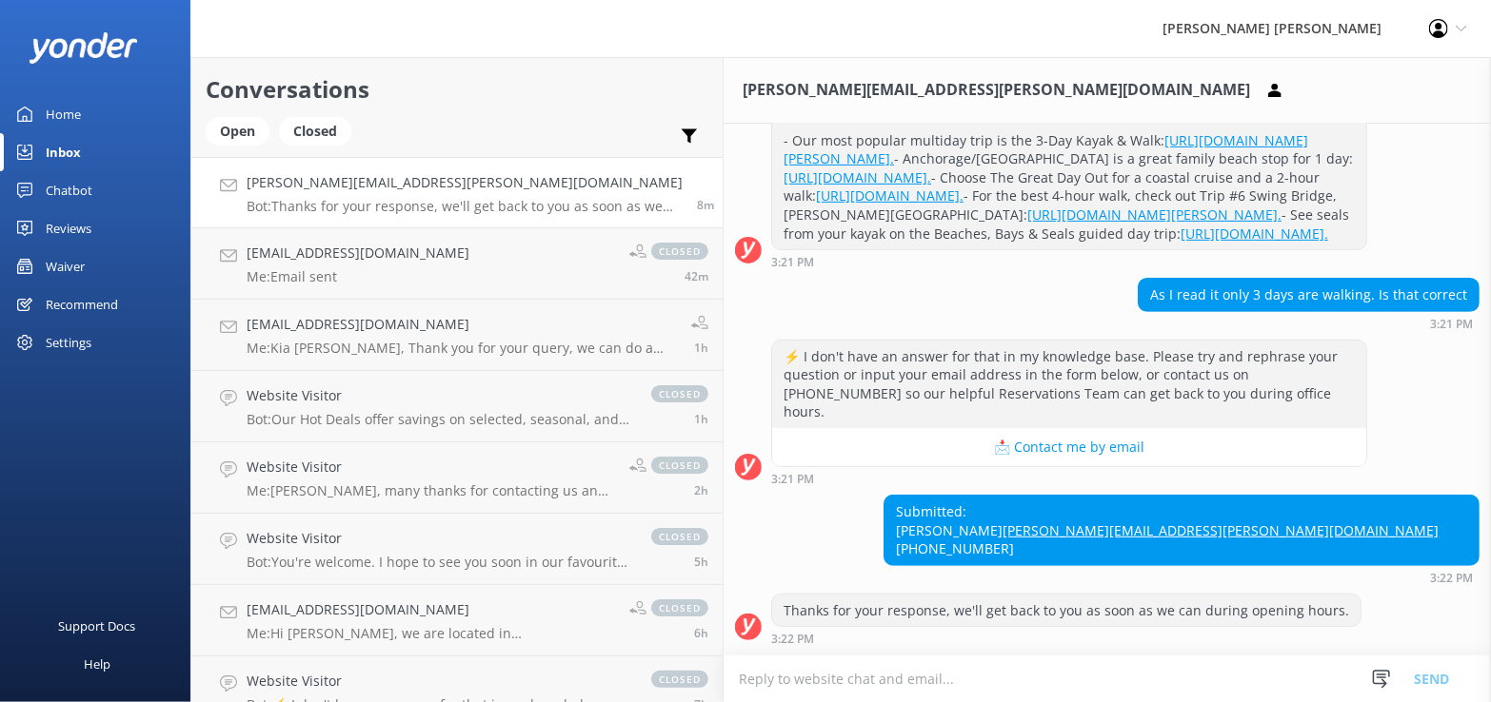
scroll to position [379, 0]
click at [56, 152] on div "Inbox" at bounding box center [63, 152] width 35 height 38
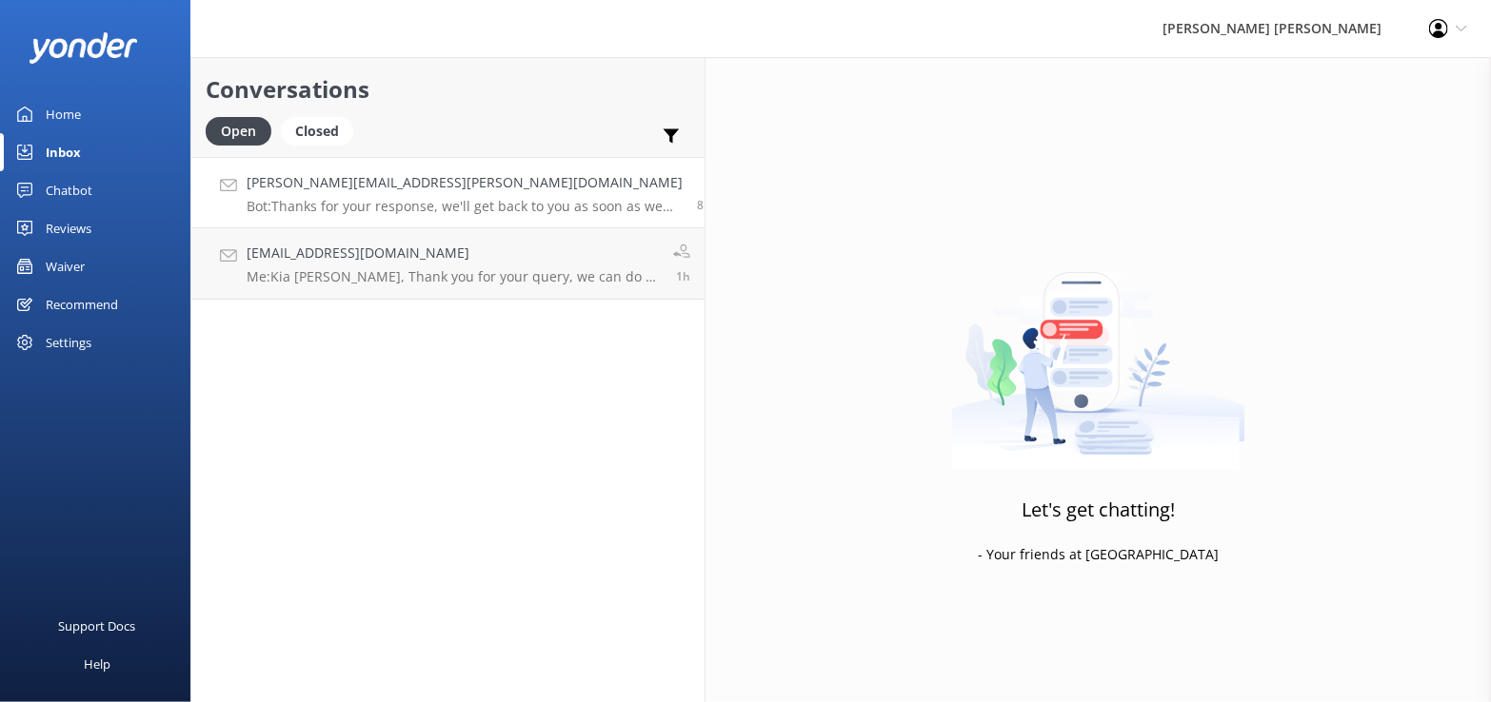
click at [332, 202] on p "Bot: Thanks for your response, we'll get back to you as soon as we can during o…" at bounding box center [465, 206] width 436 height 17
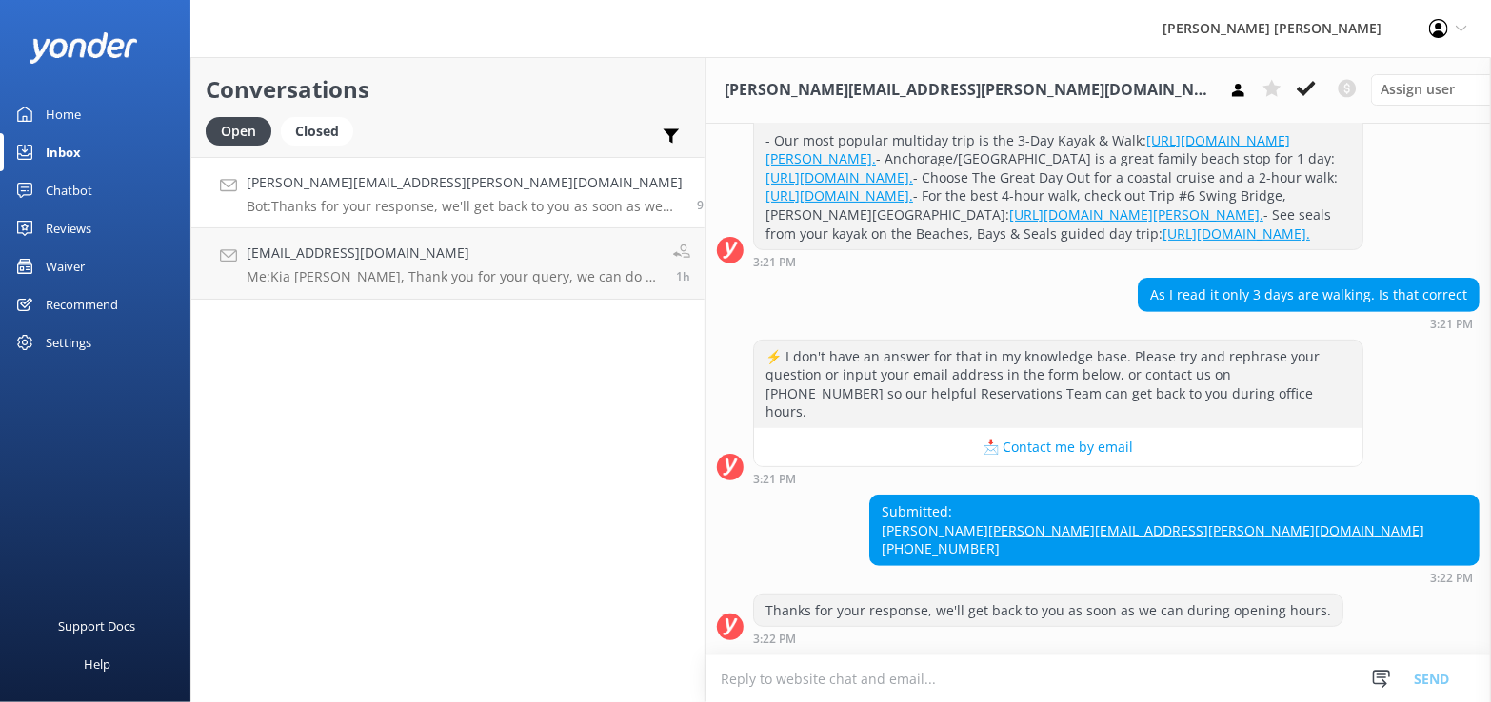
scroll to position [379, 0]
click at [1453, 543] on div "Submitted: Barry barry.rawicki@monash.edu +61 414324119" at bounding box center [1174, 530] width 608 height 69
drag, startPoint x: 1453, startPoint y: 529, endPoint x: 1262, endPoint y: 508, distance: 192.5
click at [1262, 508] on div "Submitted: Barry barry.rawicki@monash.edu +61 414324119 3:22 PM" at bounding box center [1097, 539] width 785 height 89
copy div "Barry barry.rawicki@monash.edu"
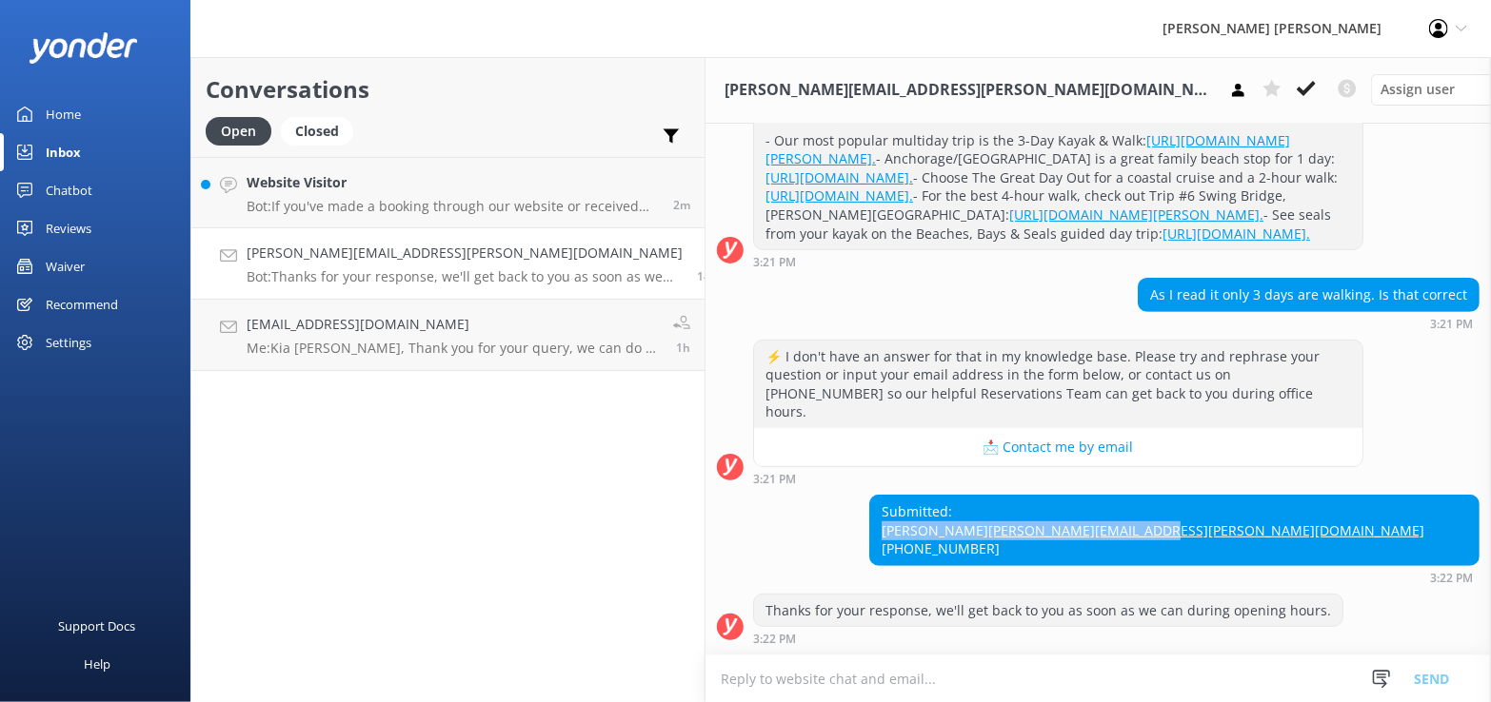
click at [1207, 528] on div "Submitted: Barry barry.rawicki@monash.edu +61 414324119 3:22 PM" at bounding box center [1097, 539] width 785 height 89
click at [705, 680] on textarea at bounding box center [1097, 679] width 785 height 47
type textarea "Email sent"
click at [1429, 677] on button "Send" at bounding box center [1430, 679] width 71 height 48
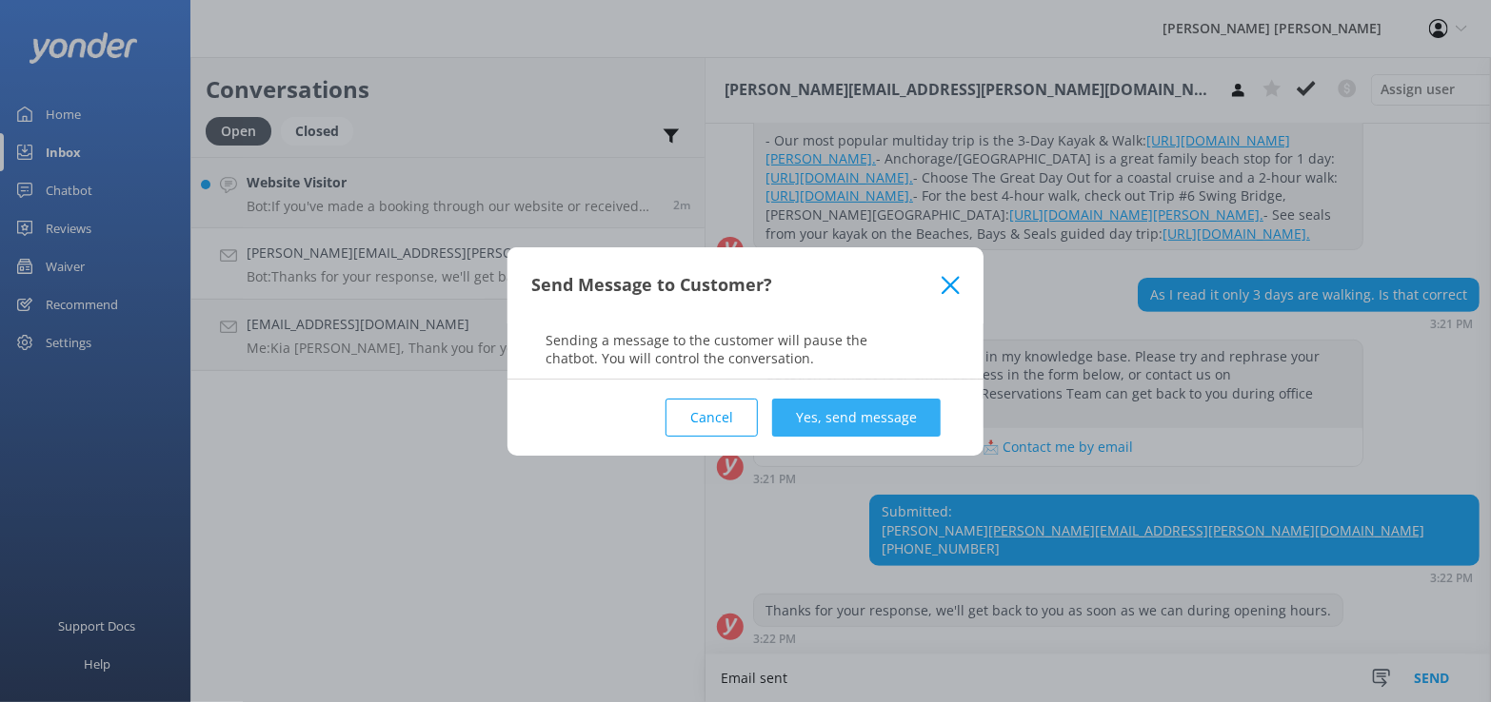
click at [854, 418] on button "Yes, send message" at bounding box center [856, 418] width 168 height 38
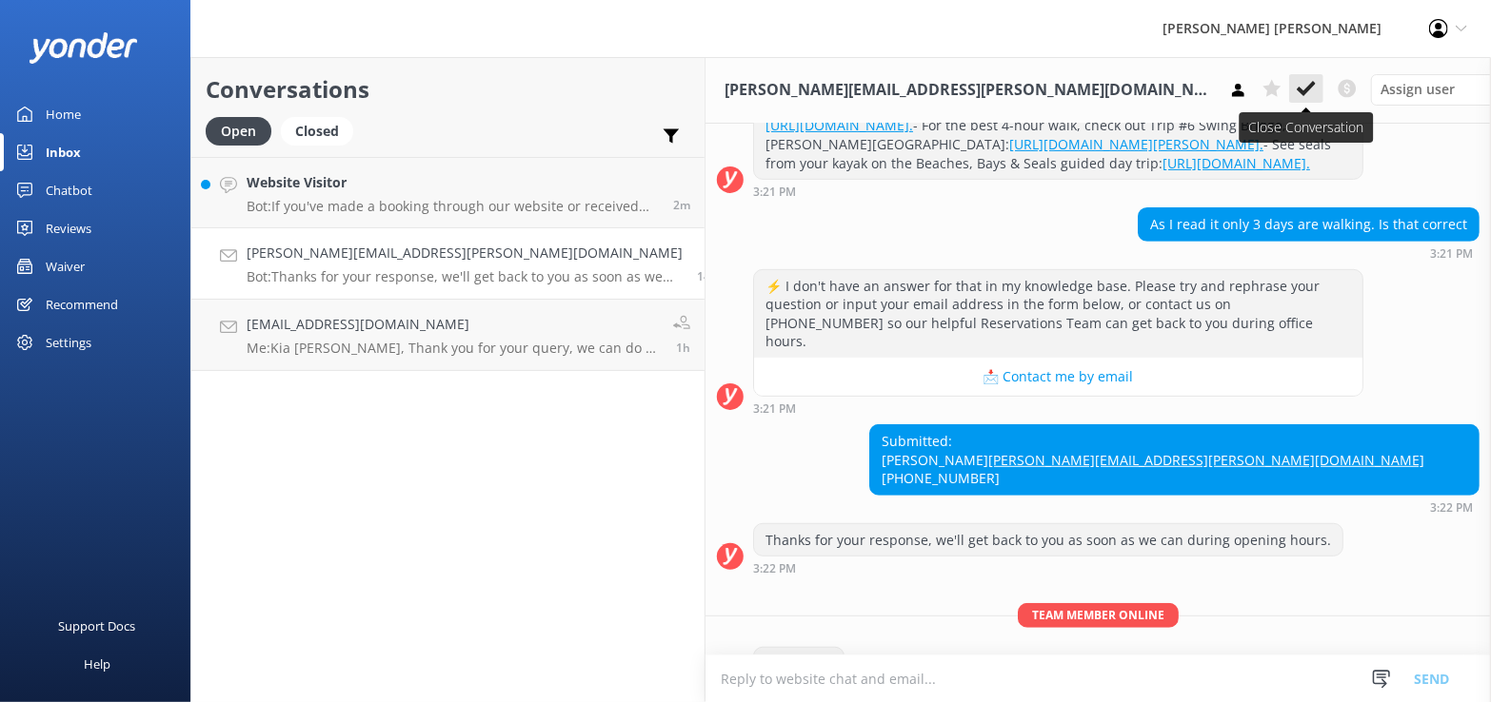
scroll to position [503, 0]
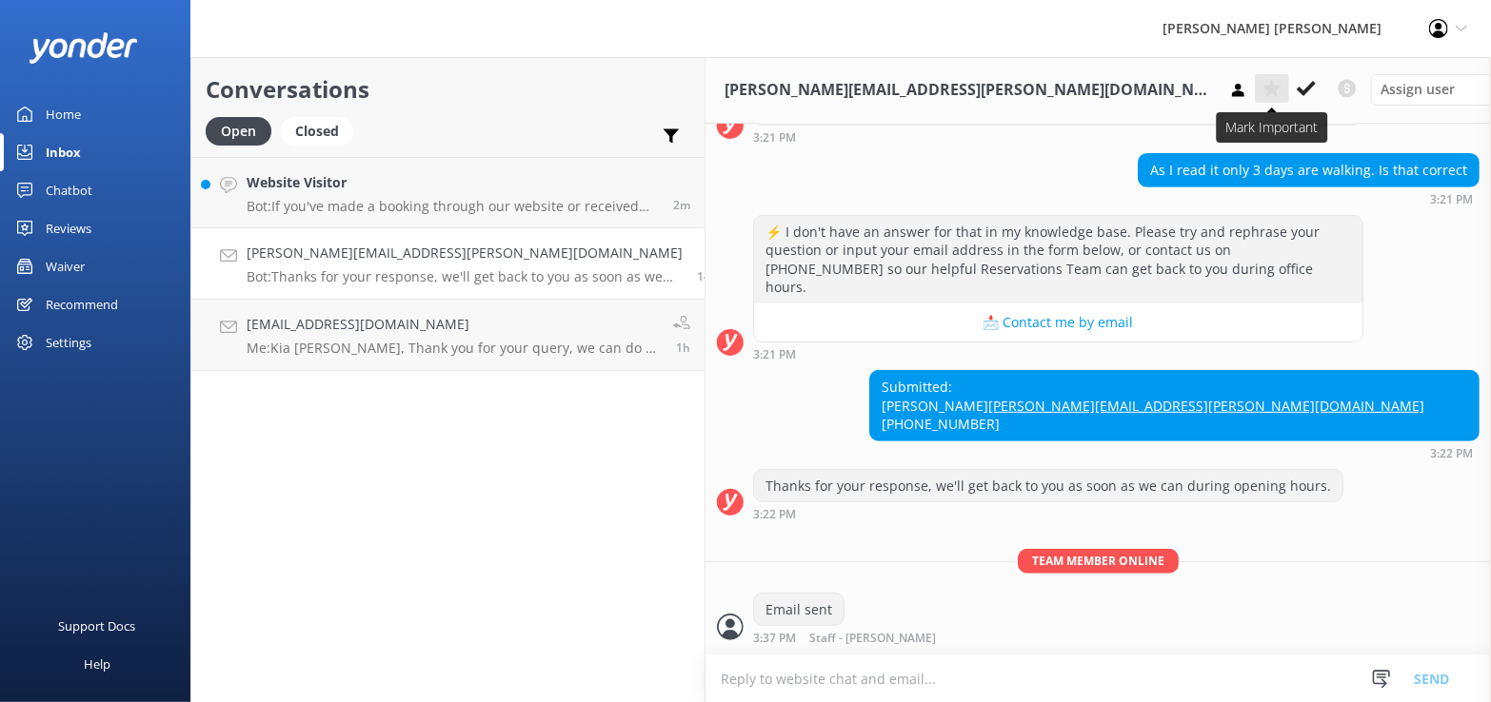
drag, startPoint x: 1242, startPoint y: 90, endPoint x: 1228, endPoint y: 89, distance: 14.4
click at [1296, 90] on use at bounding box center [1305, 88] width 19 height 15
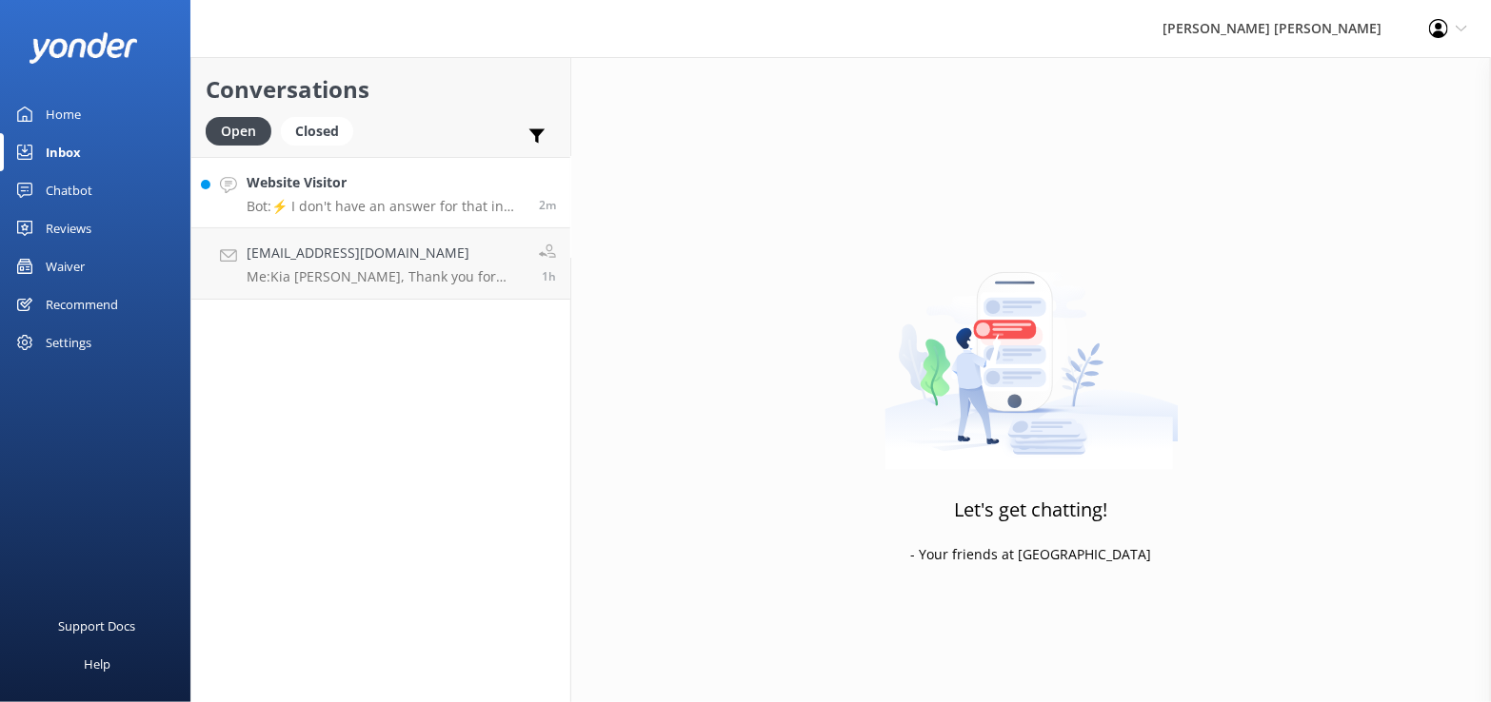
click at [335, 195] on div "Website Visitor Bot: ⚡ I don't have an answer for that in my knowledge base. Pl…" at bounding box center [386, 192] width 278 height 41
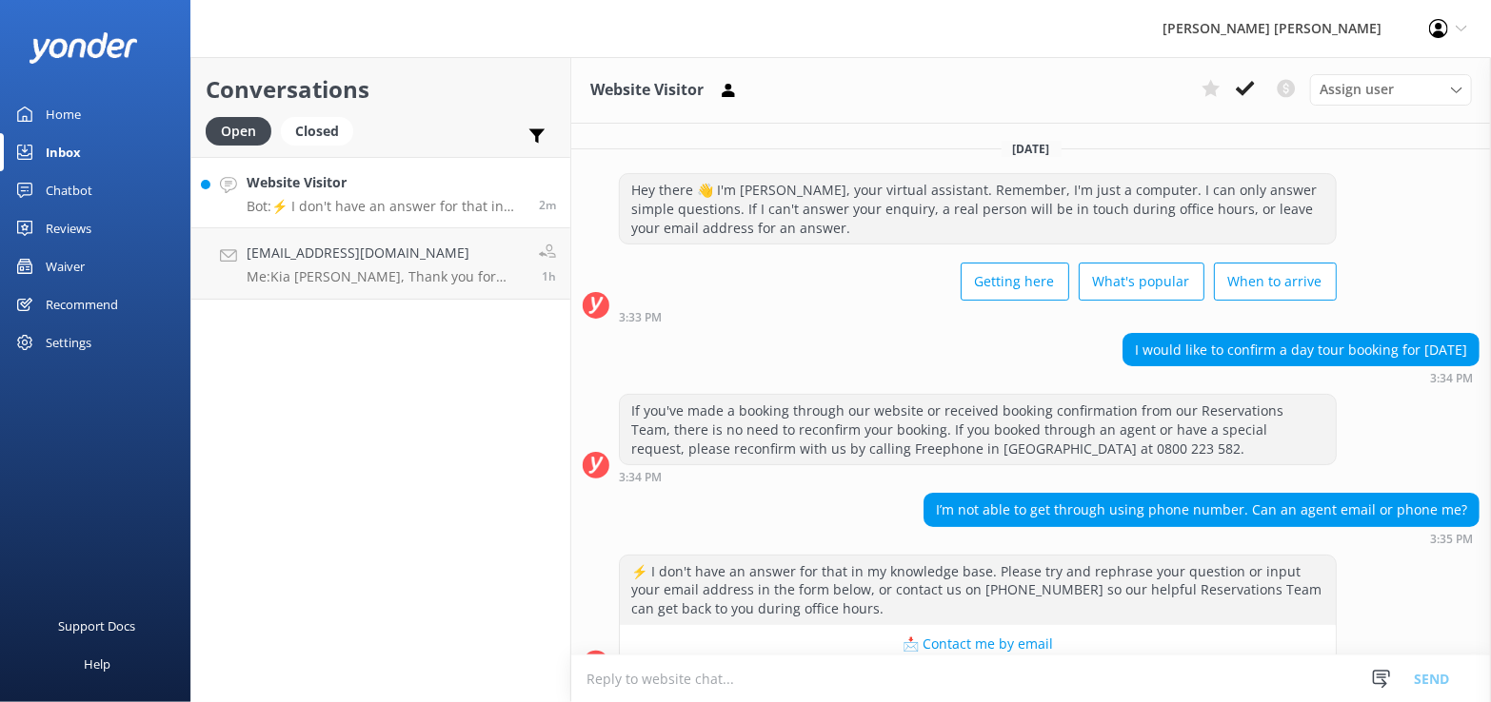
scroll to position [33, 0]
